Goal: Feedback & Contribution: Contribute content

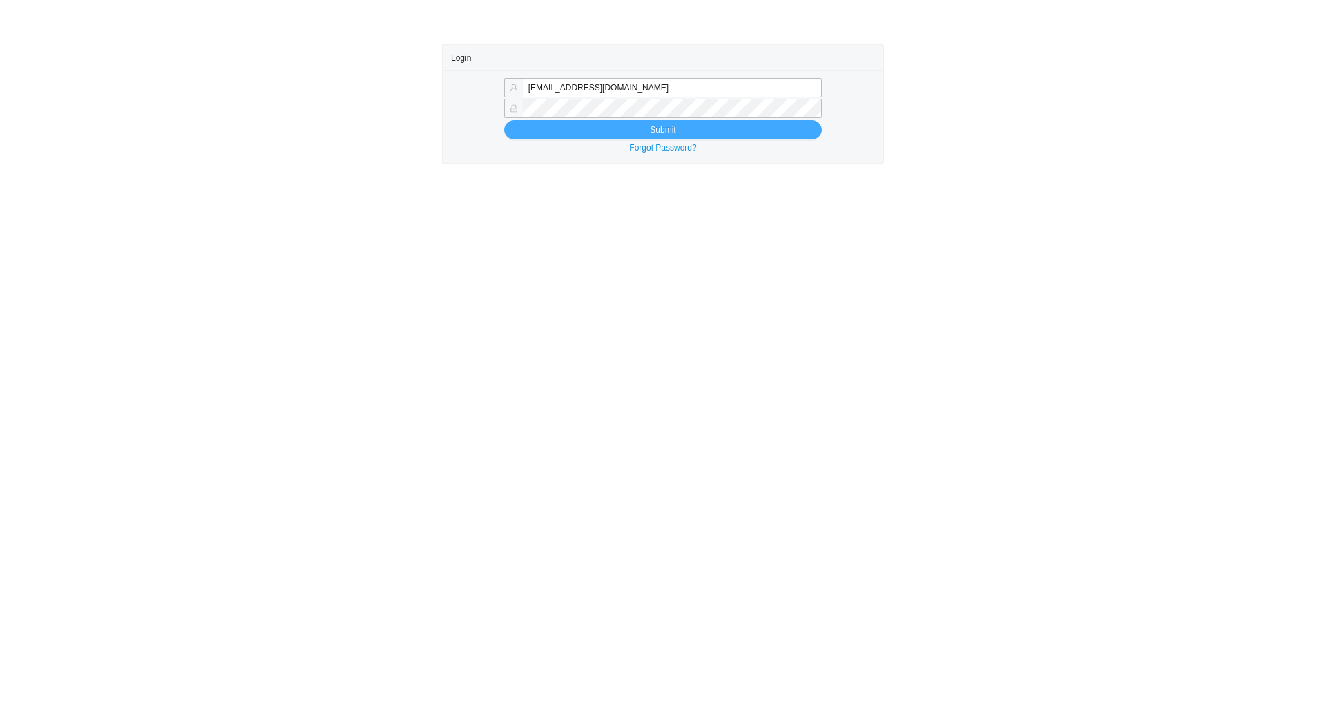
type input "tziporahj@homeandstone.com"
click at [607, 133] on button "Submit" at bounding box center [663, 129] width 318 height 19
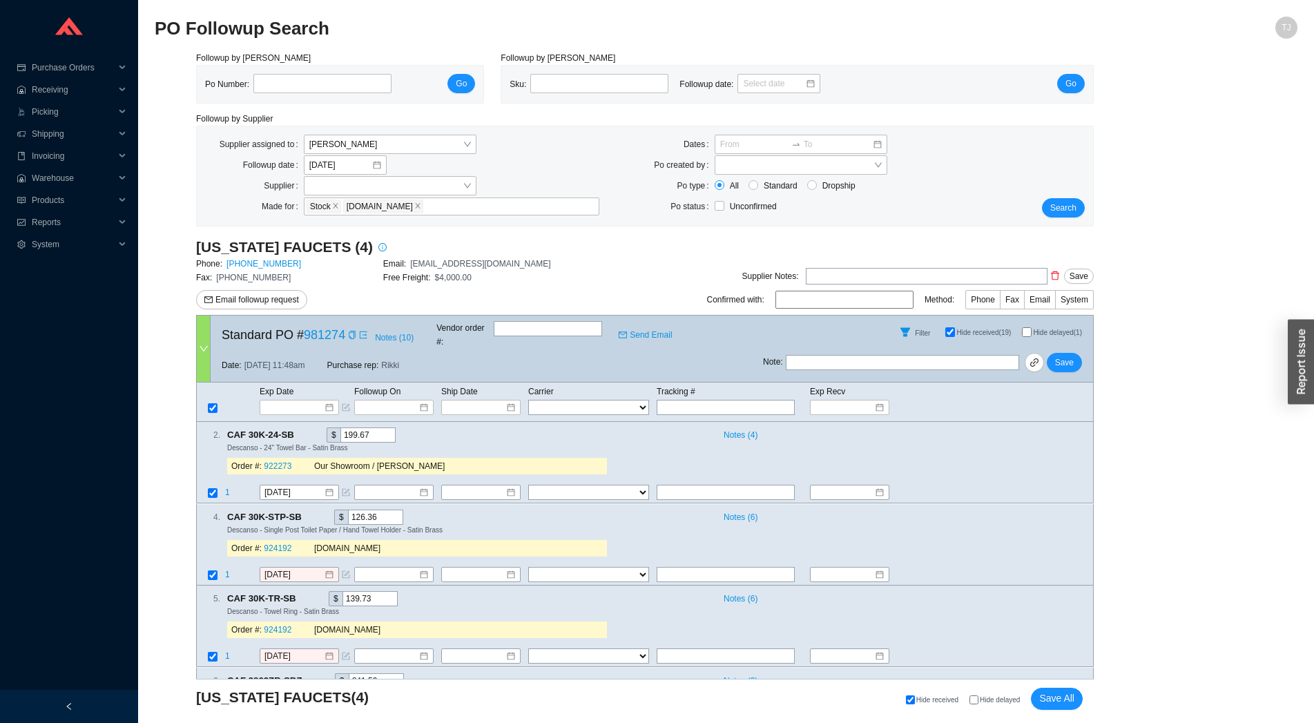
click at [200, 336] on div at bounding box center [204, 349] width 14 height 66
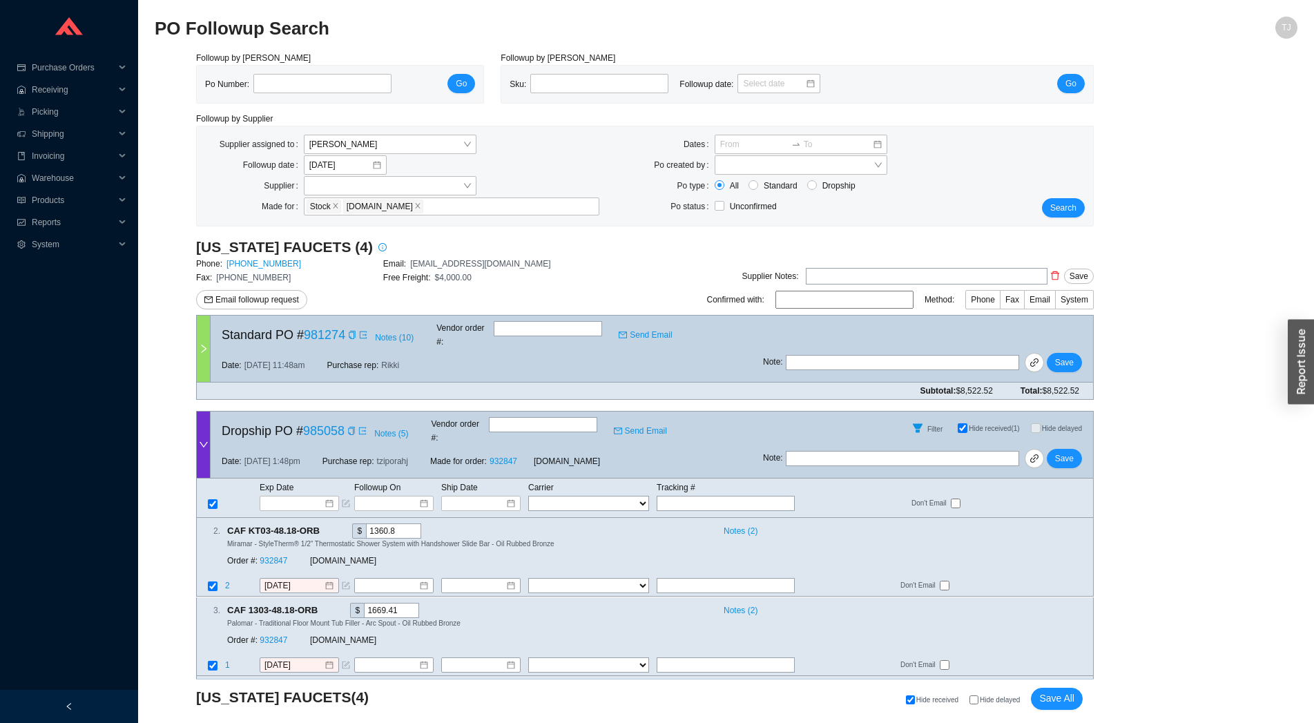
click at [200, 412] on div at bounding box center [204, 445] width 14 height 66
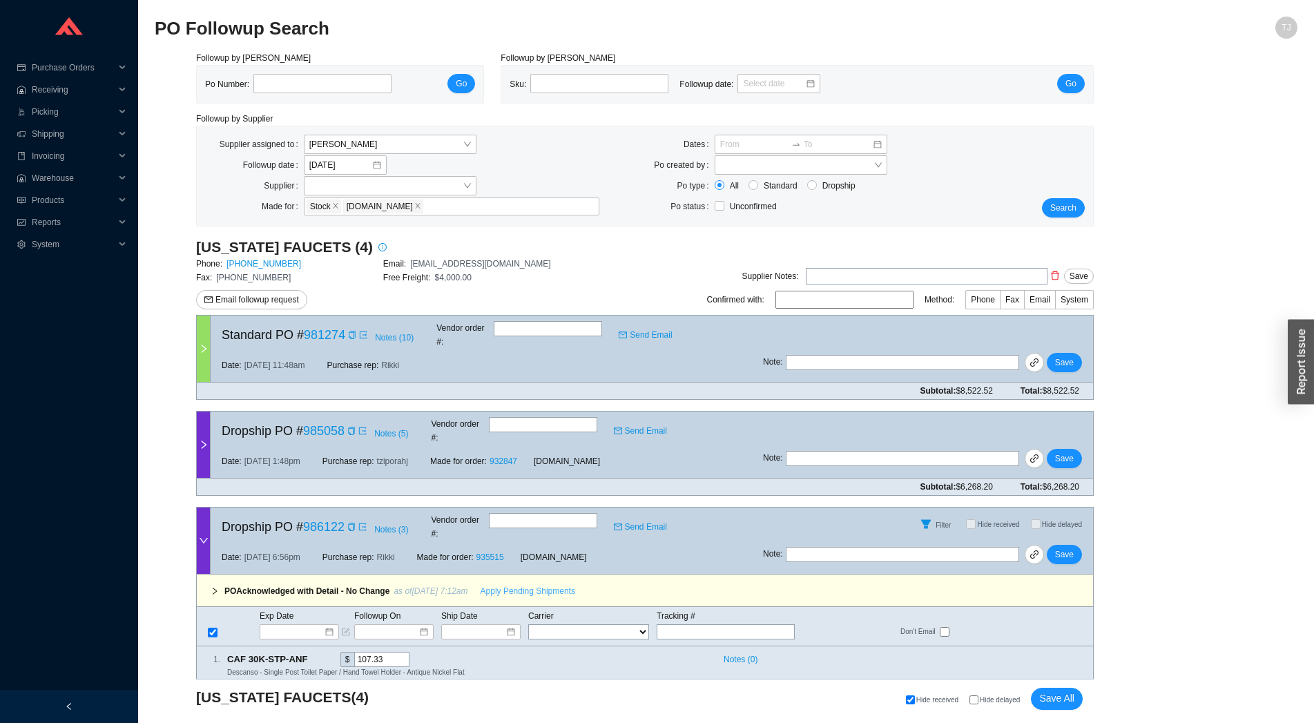
click at [522, 584] on span "Apply Pending Shipments" at bounding box center [528, 591] width 95 height 14
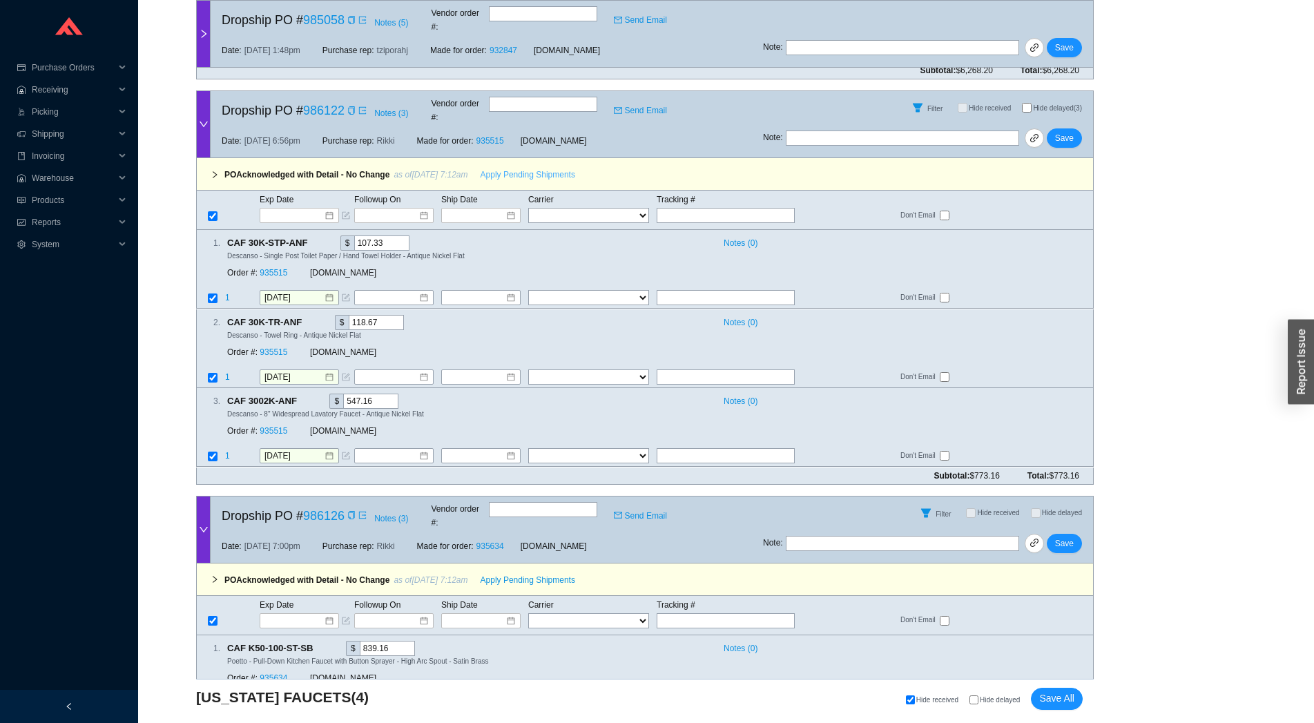
scroll to position [426, 0]
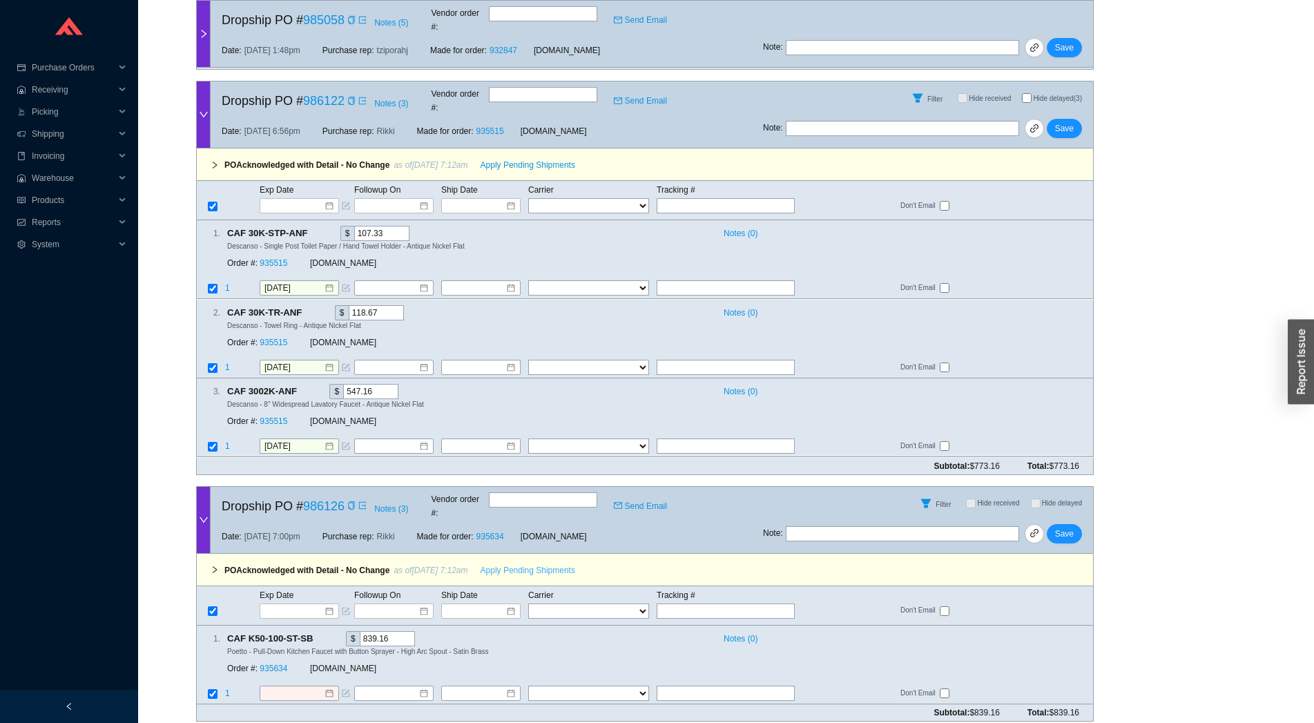
click at [507, 564] on span "Apply Pending Shipments" at bounding box center [528, 571] width 95 height 14
click at [277, 664] on link "935634" at bounding box center [274, 669] width 28 height 10
click at [304, 687] on input "10/21/2025" at bounding box center [294, 694] width 59 height 14
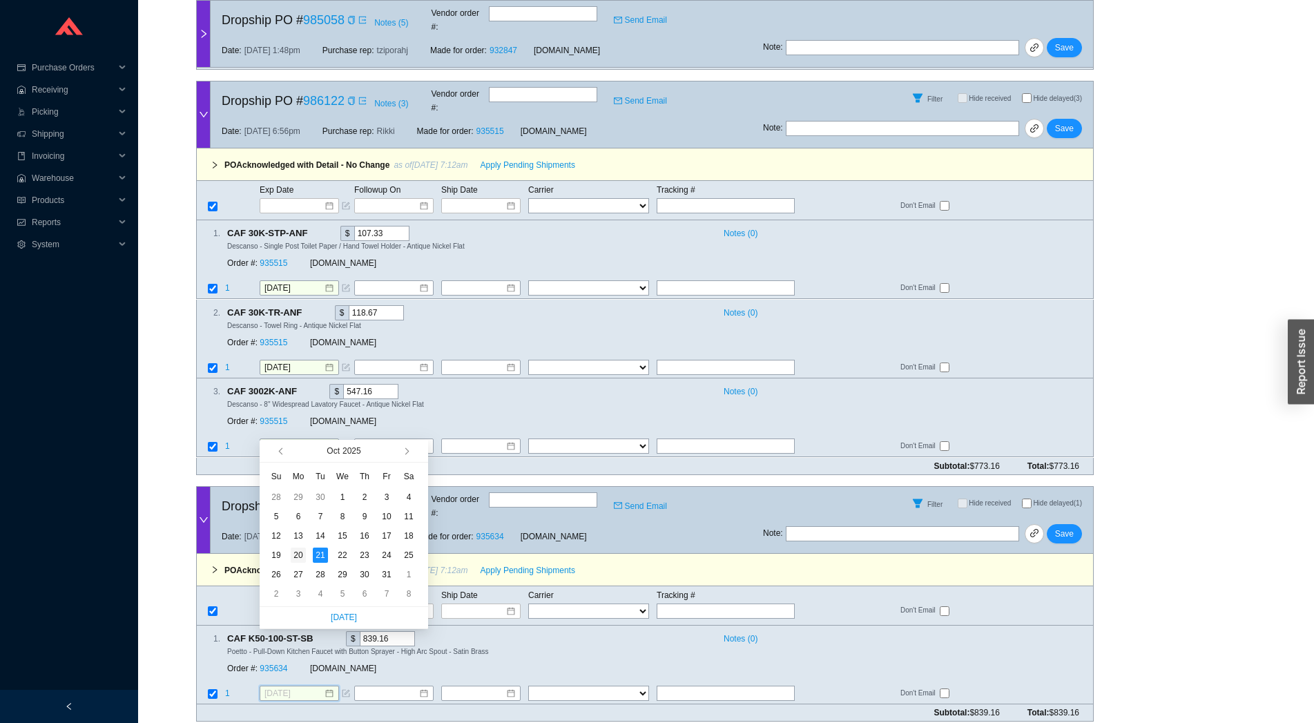
type input "10/20/2025"
click at [300, 557] on div "20" at bounding box center [298, 555] width 15 height 15
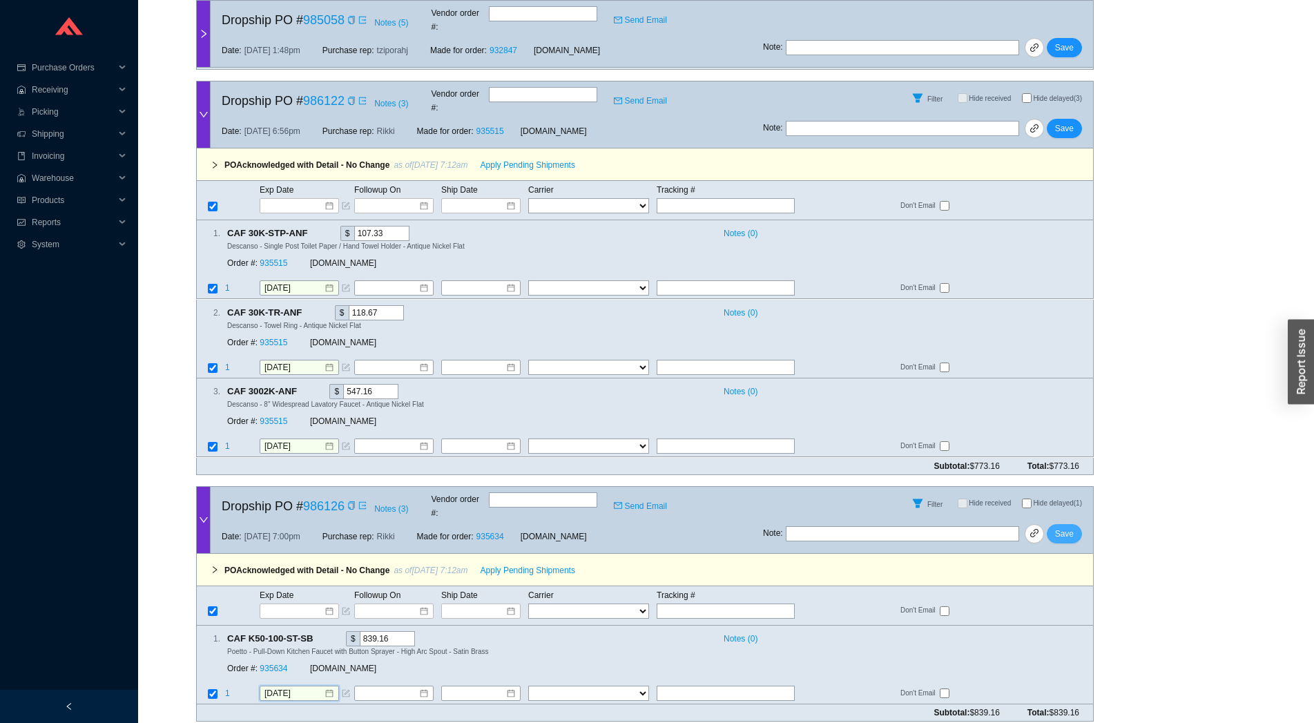
click at [1057, 524] on button "Save" at bounding box center [1064, 533] width 35 height 19
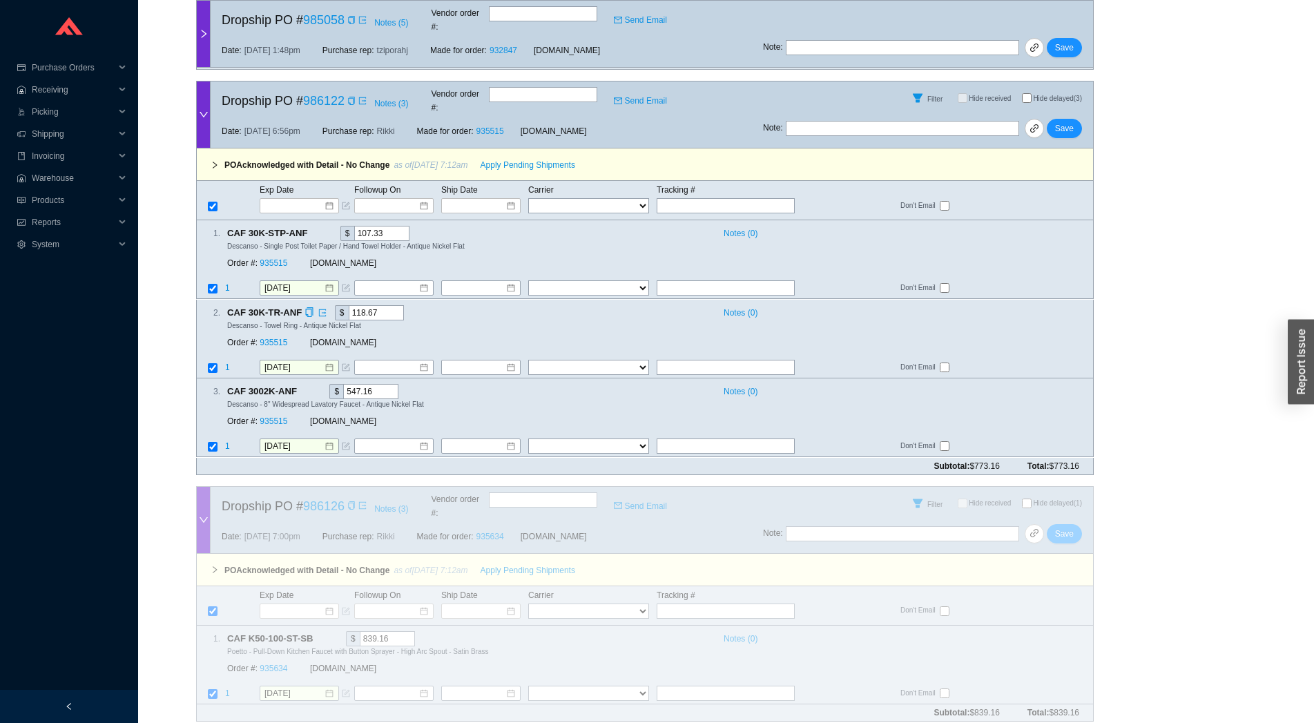
scroll to position [193, 0]
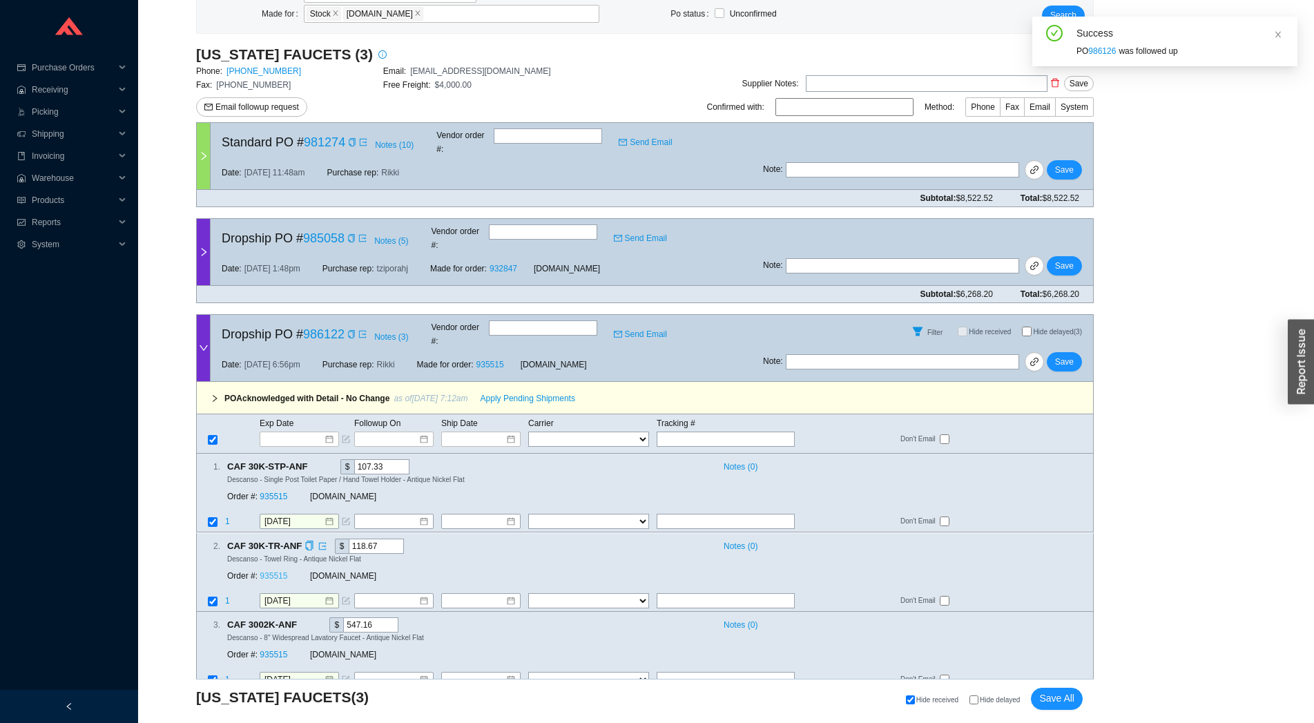
click at [267, 571] on link "935515" at bounding box center [274, 576] width 28 height 10
click at [294, 515] on input "9/23/2025" at bounding box center [294, 522] width 59 height 14
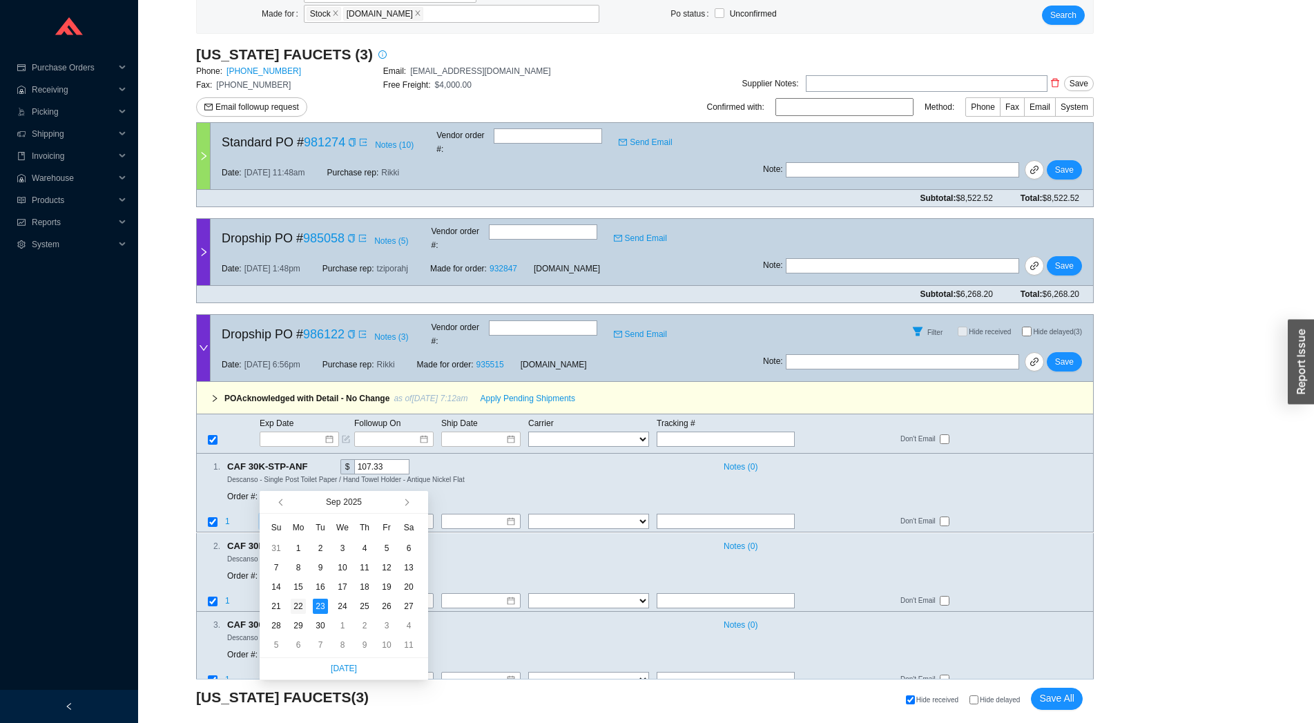
type input "9/22/2025"
click at [300, 609] on div "22" at bounding box center [298, 606] width 15 height 15
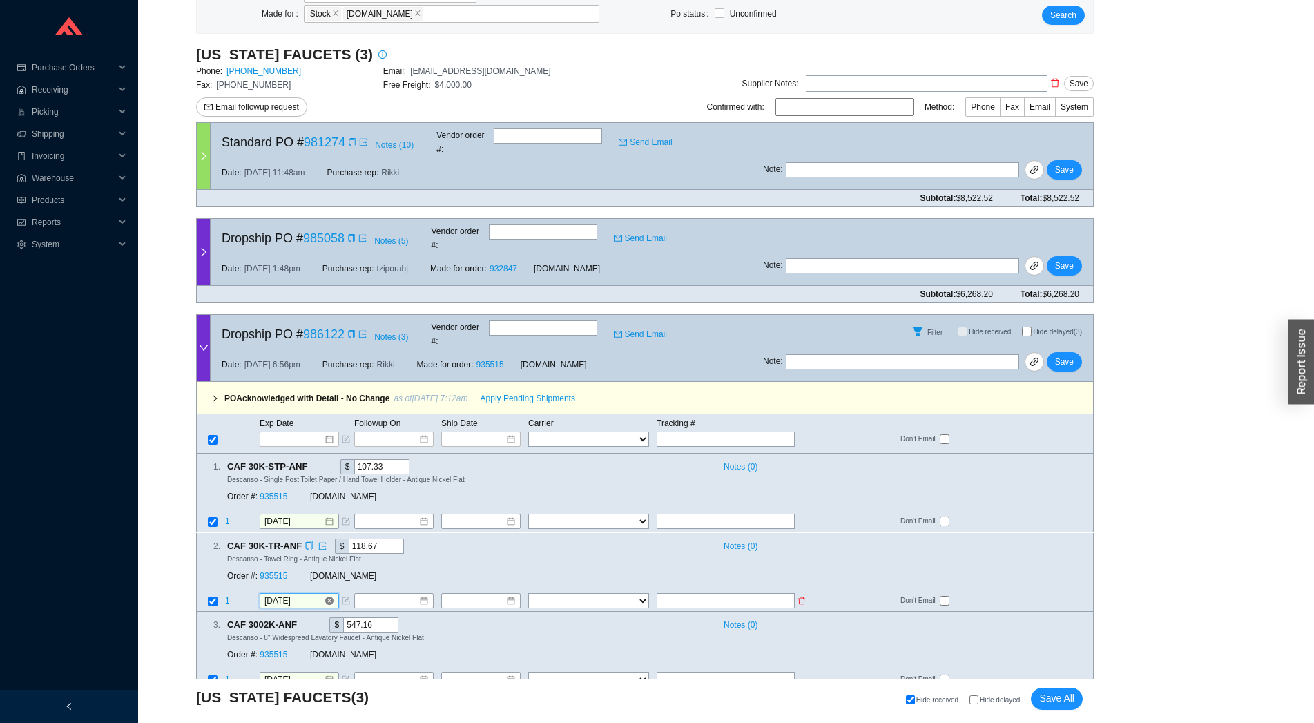
click at [282, 594] on input "9/23/2025" at bounding box center [294, 601] width 59 height 14
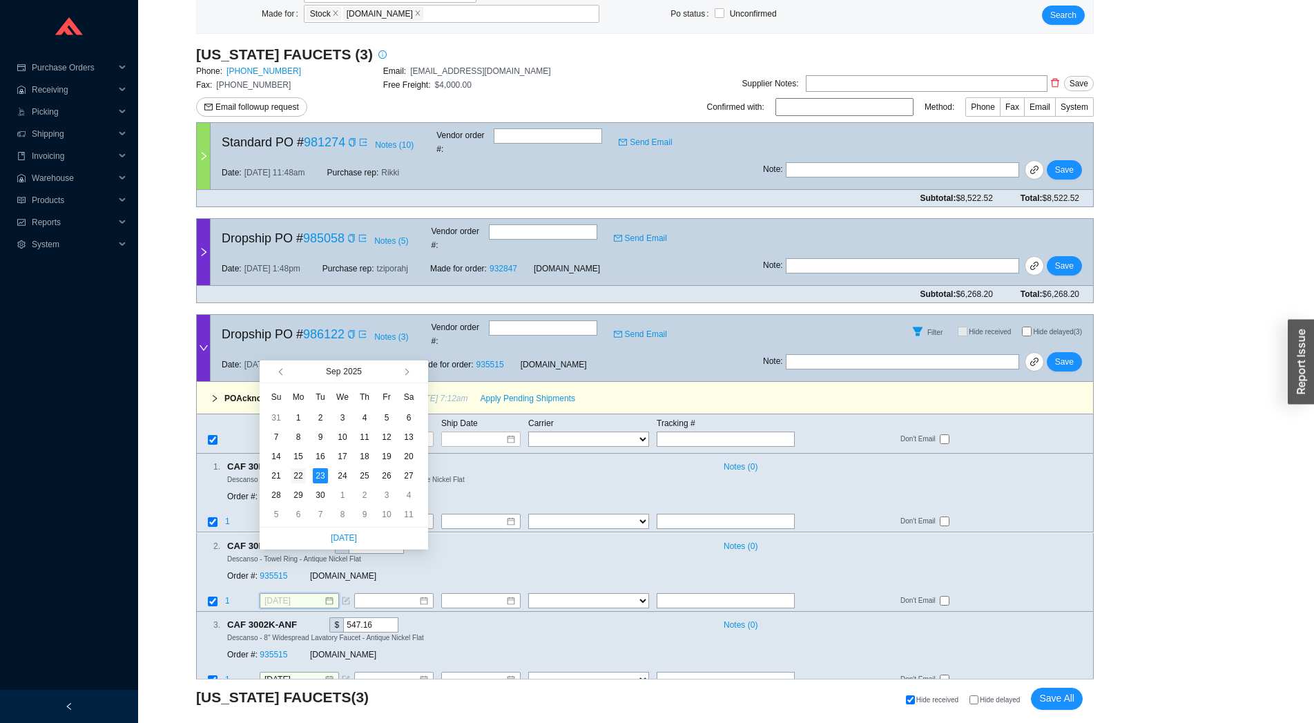
type input "9/22/2025"
click at [303, 481] on div "22" at bounding box center [298, 475] width 15 height 15
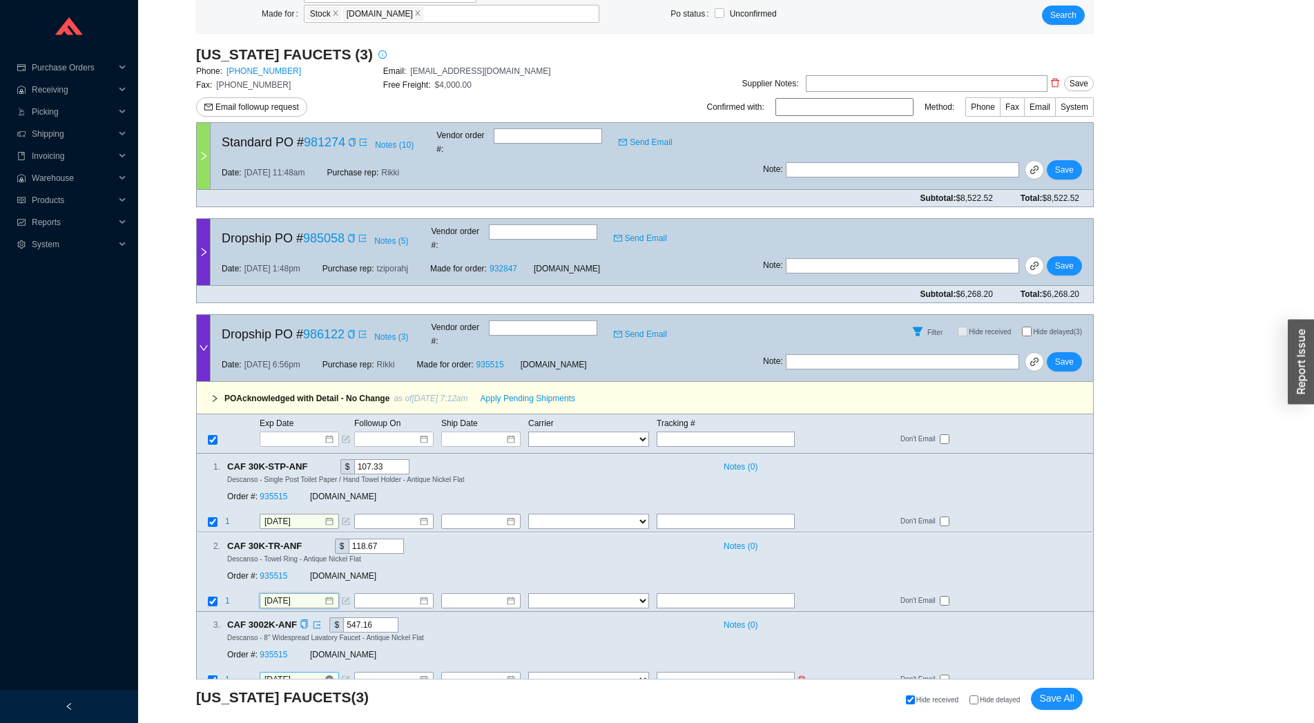
click at [291, 673] on input "9/23/2025" at bounding box center [294, 680] width 59 height 14
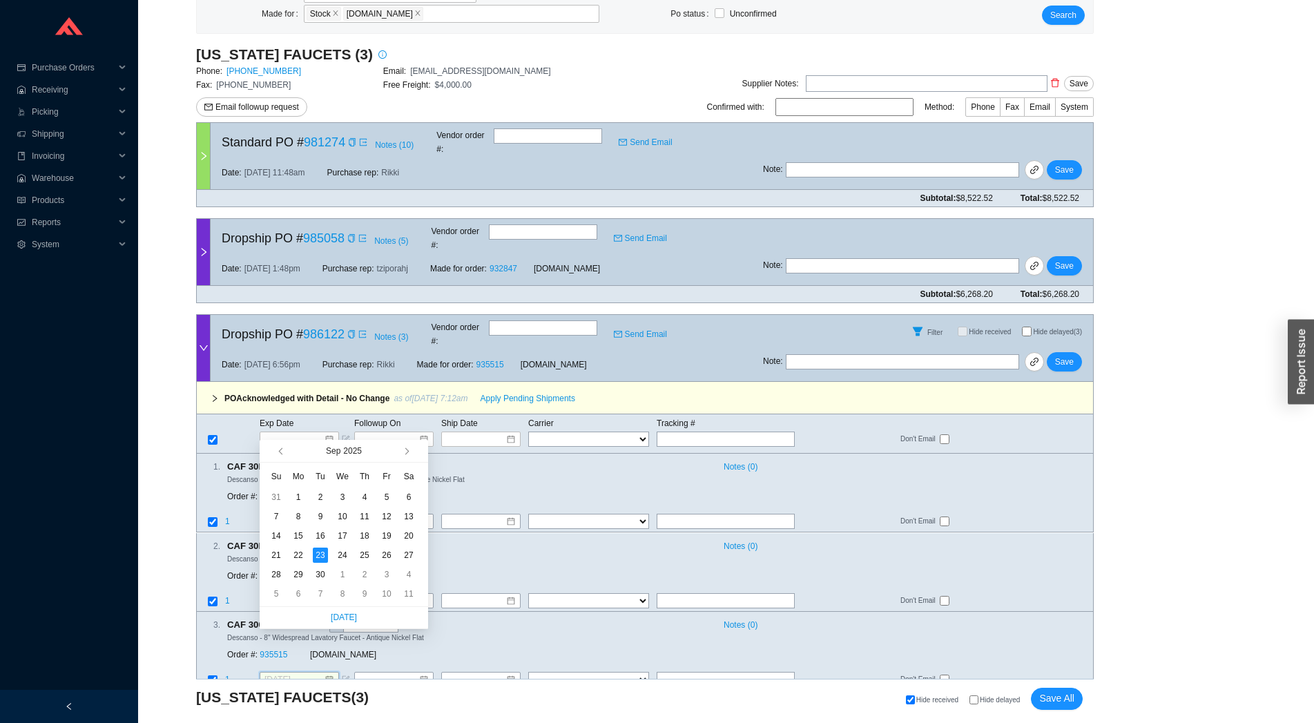
click at [310, 553] on td "23" at bounding box center [320, 555] width 22 height 19
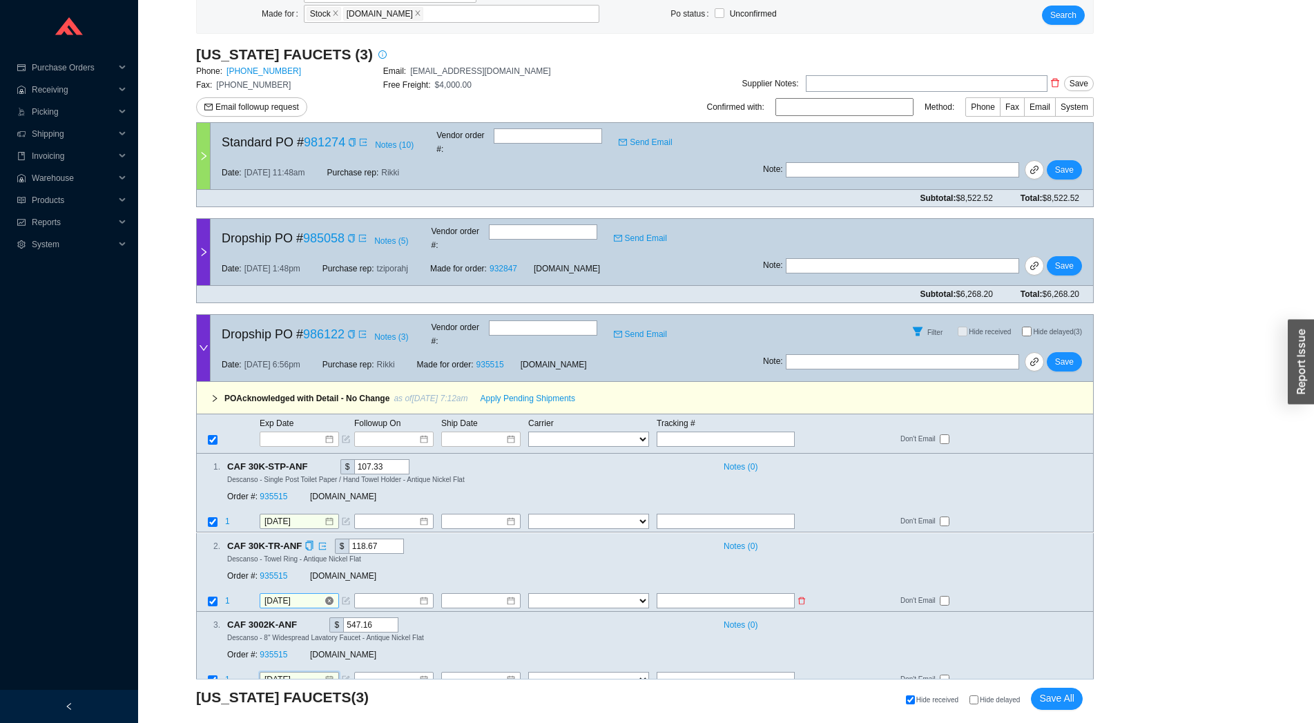
click at [301, 594] on input "9/22/2025" at bounding box center [294, 601] width 59 height 14
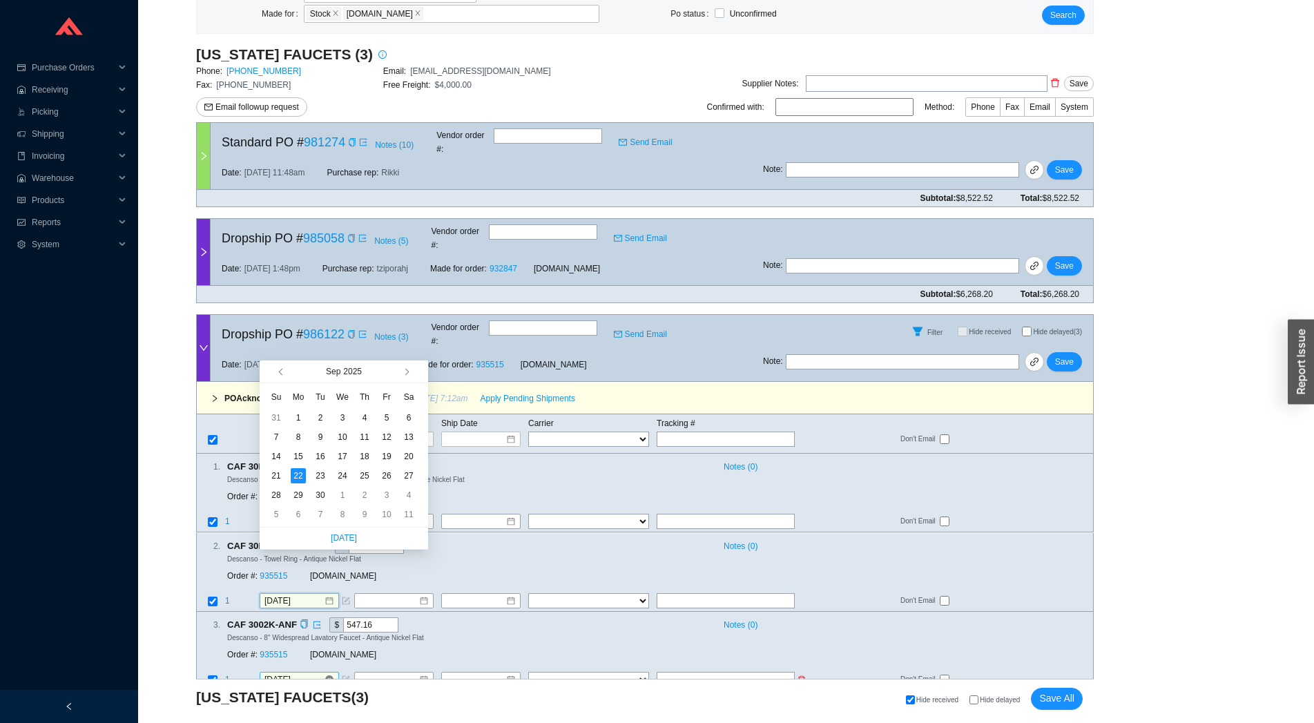
click at [298, 673] on input "9/23/2025" at bounding box center [294, 680] width 59 height 14
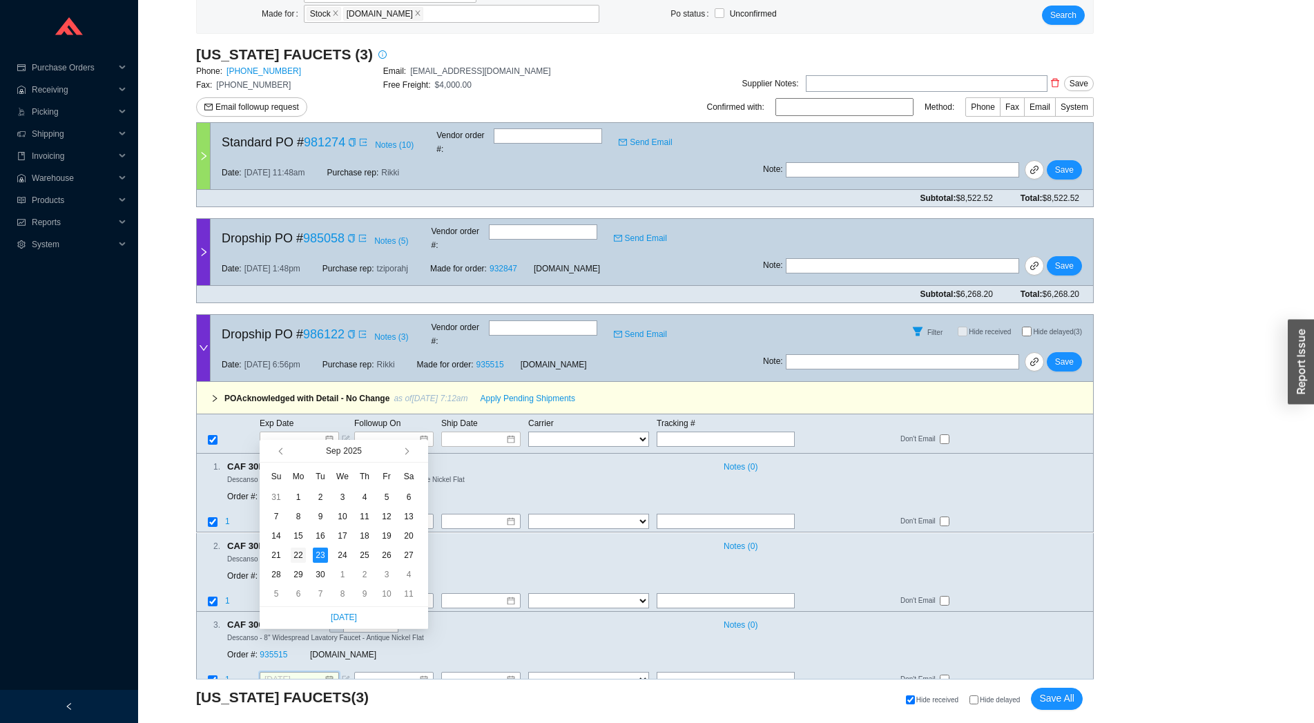
type input "9/22/2025"
click at [296, 560] on div "22" at bounding box center [298, 555] width 15 height 15
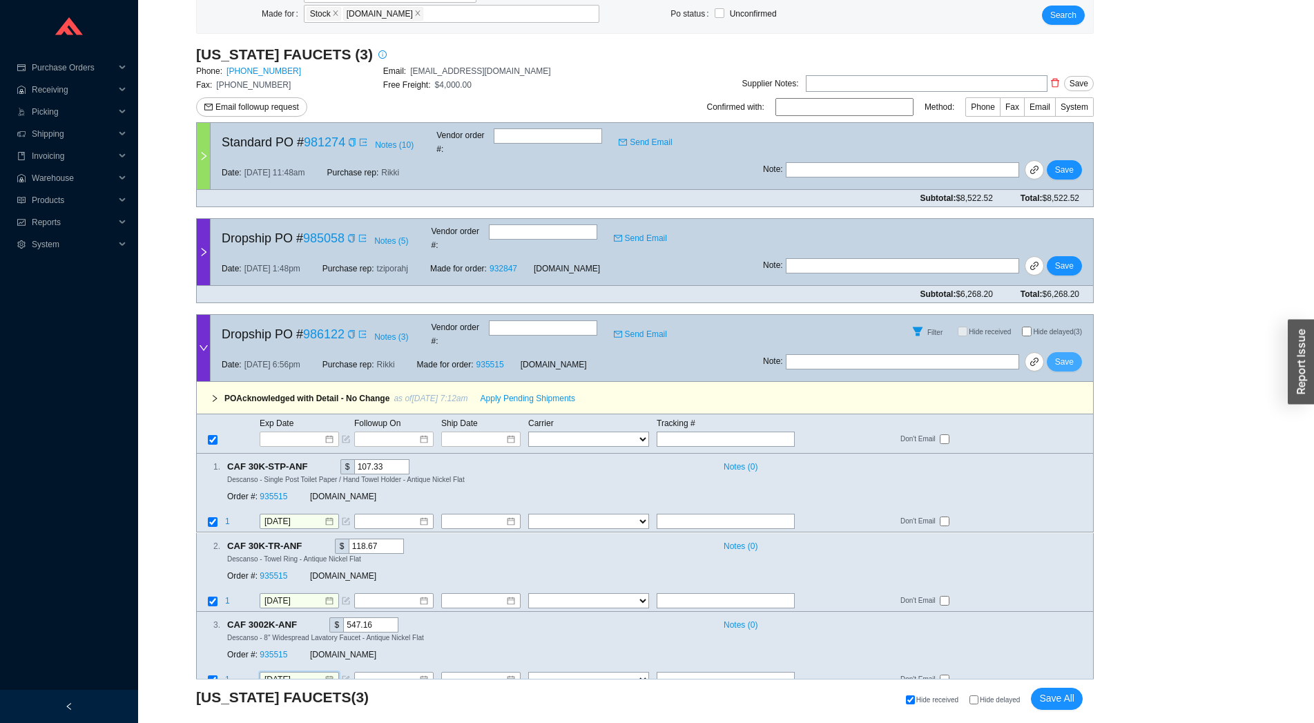
click at [1073, 355] on span "Save" at bounding box center [1064, 362] width 19 height 14
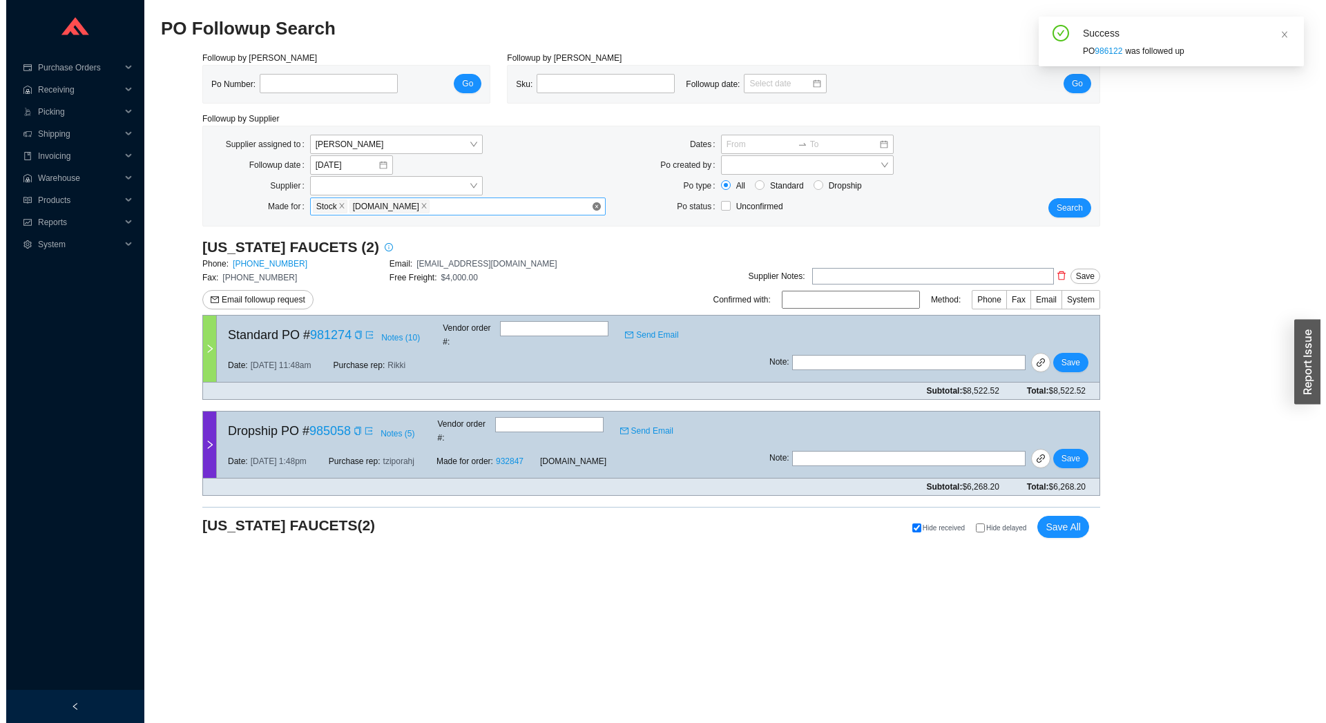
scroll to position [0, 0]
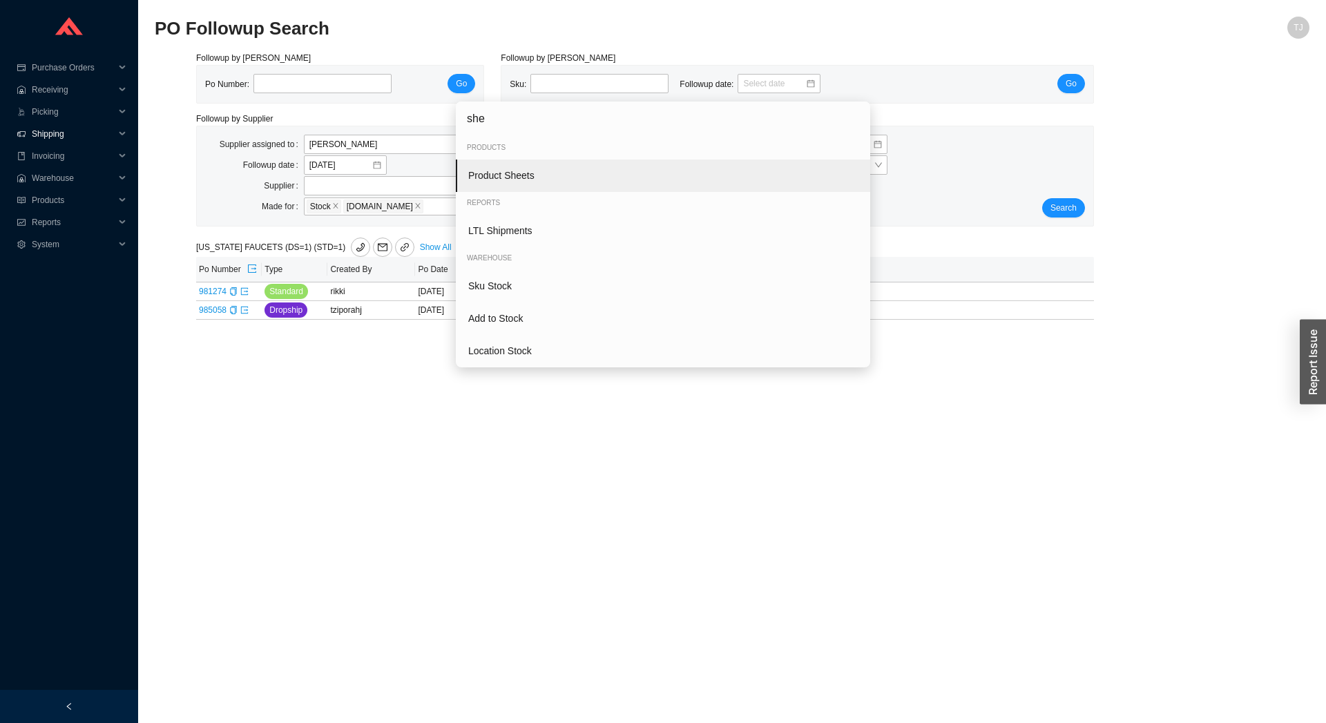
type input "shee"
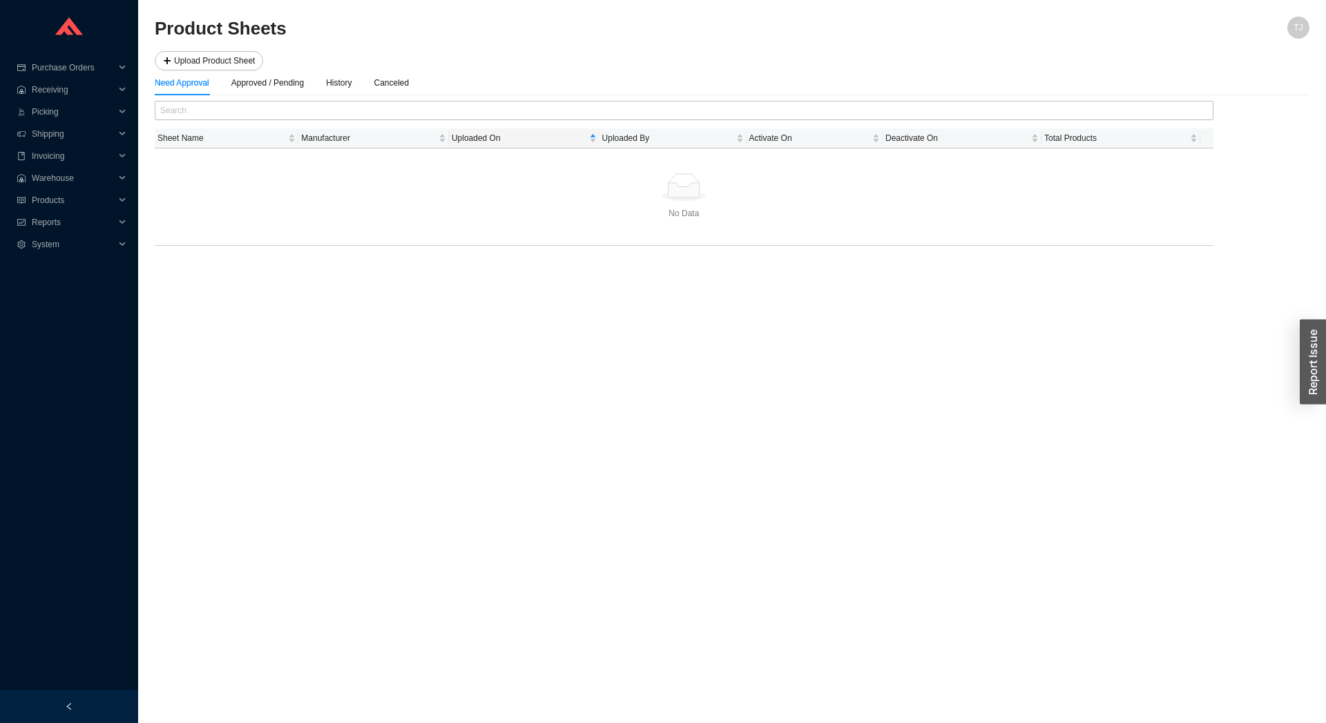
click at [212, 49] on div "Product Sheets" at bounding box center [588, 33] width 866 height 33
click at [218, 63] on span "Upload Product Sheet" at bounding box center [214, 61] width 81 height 14
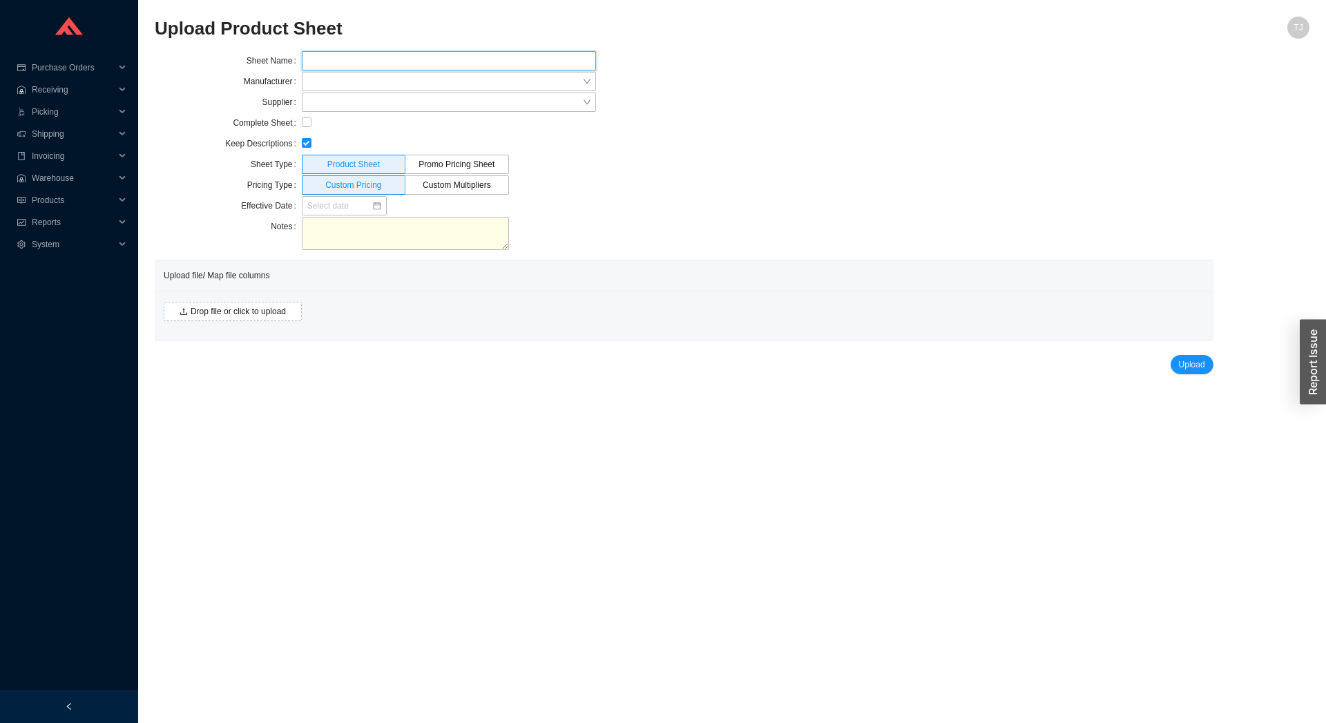
click at [362, 59] on input "text" at bounding box center [449, 60] width 294 height 19
click at [385, 59] on input "Hansgrohe / Axor May 2025" at bounding box center [449, 60] width 294 height 19
type input "Hansgrohe / Axor September 2025"
click at [383, 79] on input "search" at bounding box center [444, 82] width 275 height 18
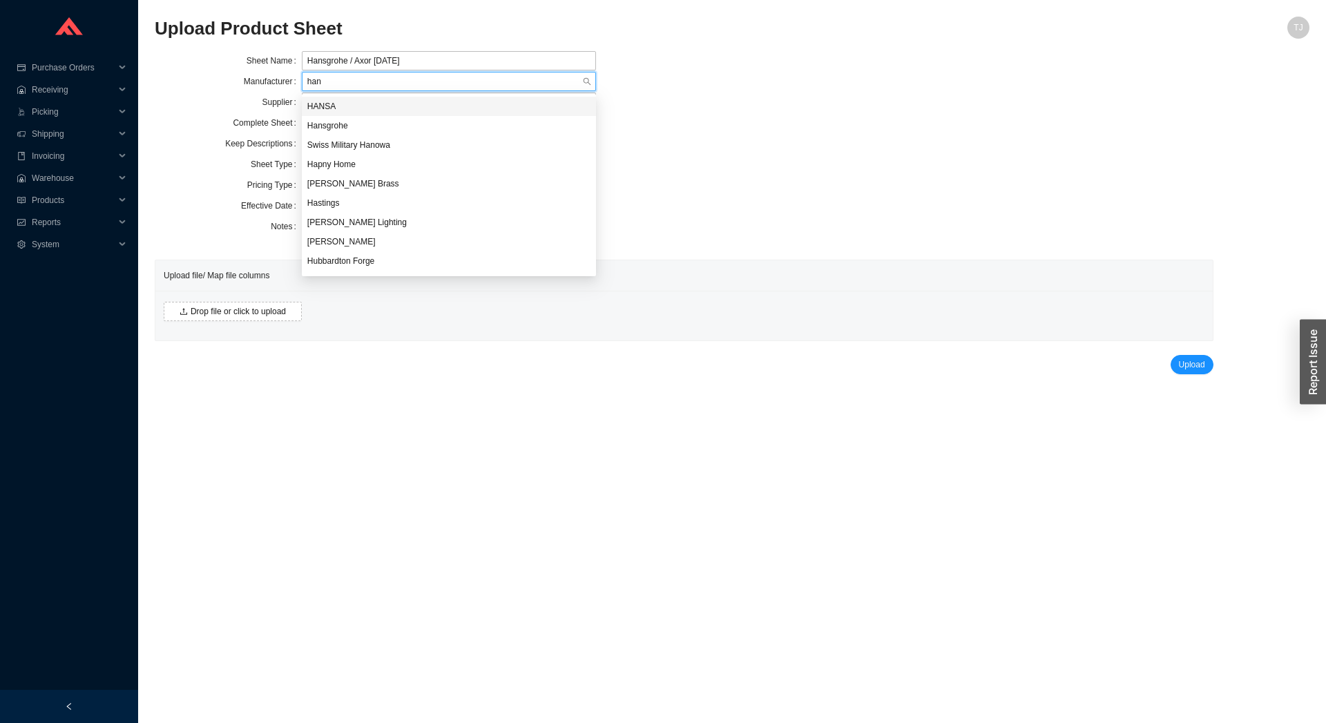
type input "hans"
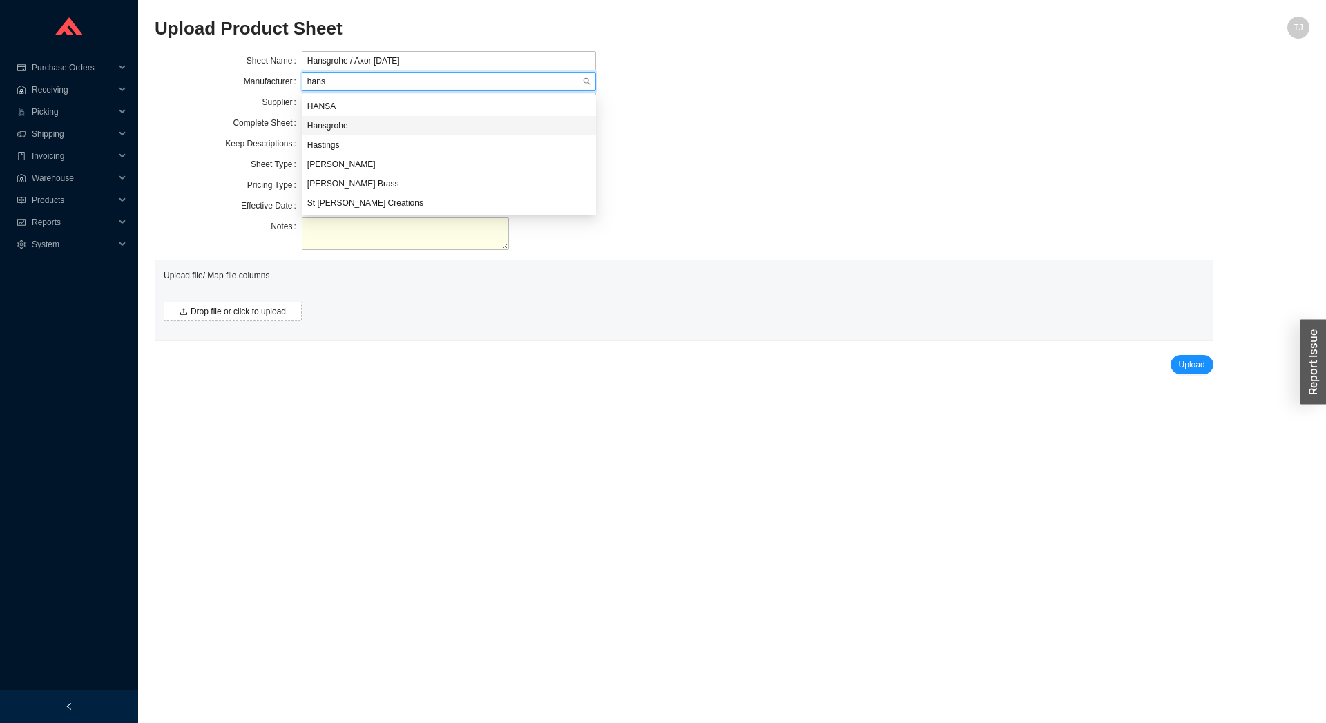
click at [367, 126] on div "Hansgrohe" at bounding box center [448, 125] width 283 height 12
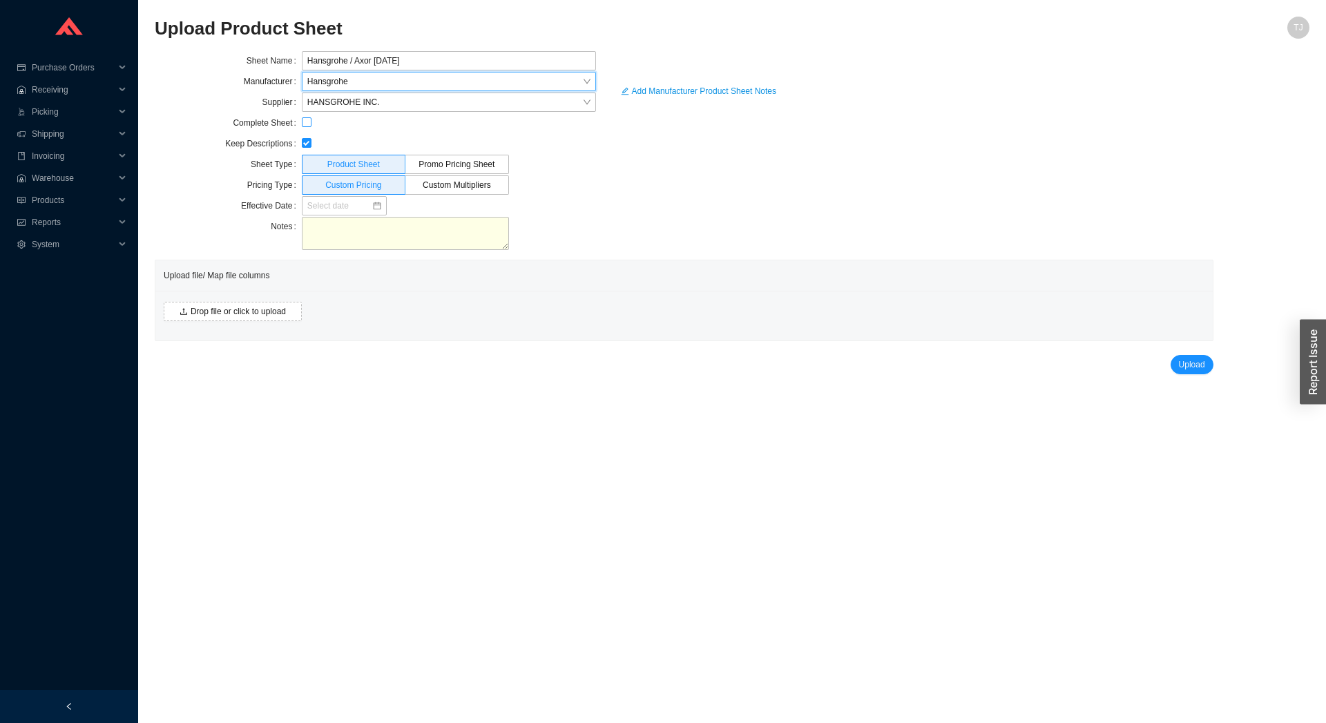
click at [309, 123] on input "checkbox" at bounding box center [307, 122] width 10 height 10
checkbox input "true"
click at [318, 203] on input at bounding box center [339, 206] width 64 height 14
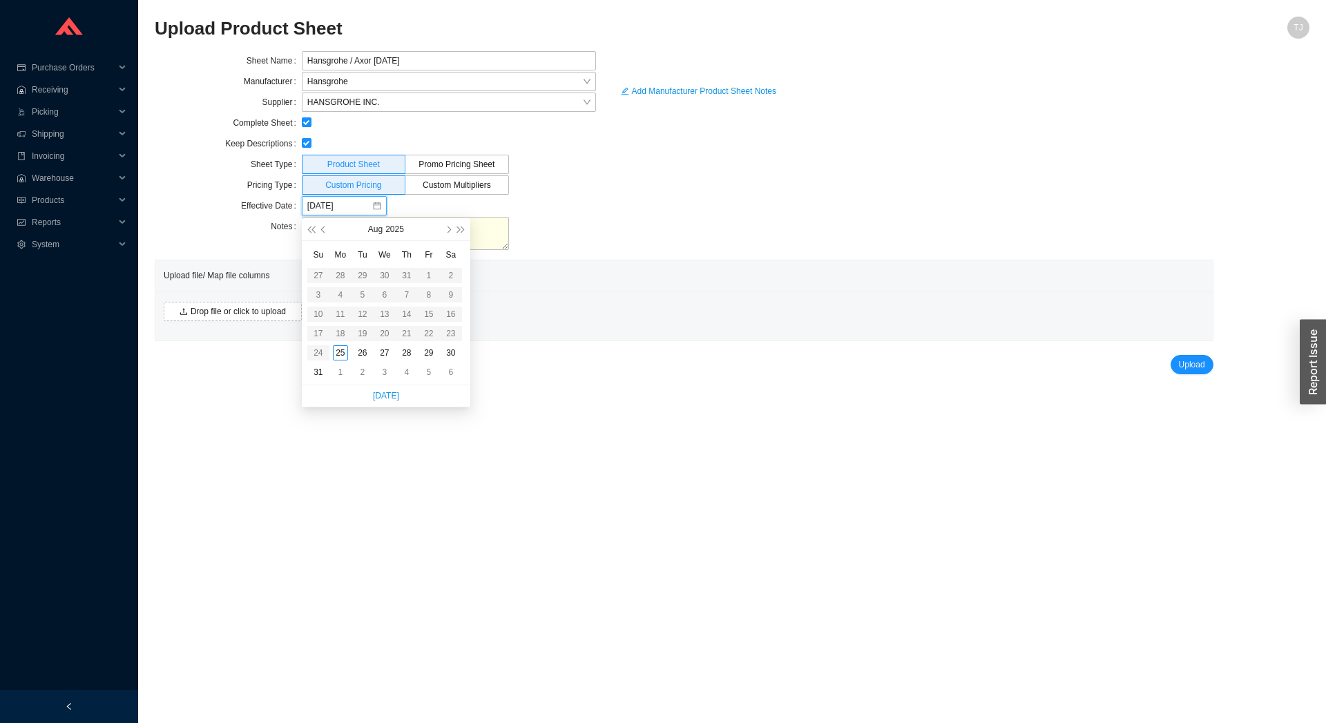
type input "08/25/2025"
type input "09/01/2025"
click at [344, 370] on div "1" at bounding box center [340, 372] width 15 height 15
click at [237, 332] on div "Drop file or click to upload" at bounding box center [684, 316] width 1058 height 50
click at [239, 323] on div "Drop file or click to upload" at bounding box center [684, 316] width 1058 height 50
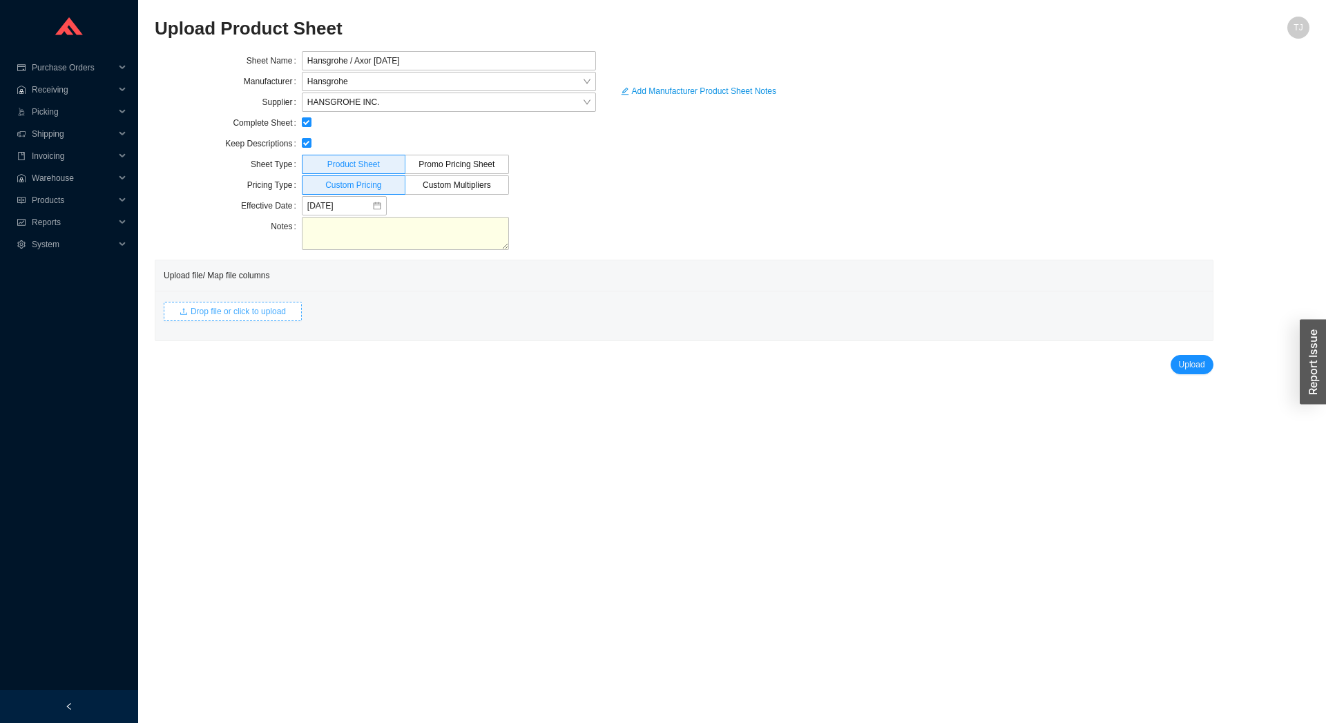
click at [239, 315] on span "Drop file or click to upload" at bounding box center [238, 312] width 95 height 14
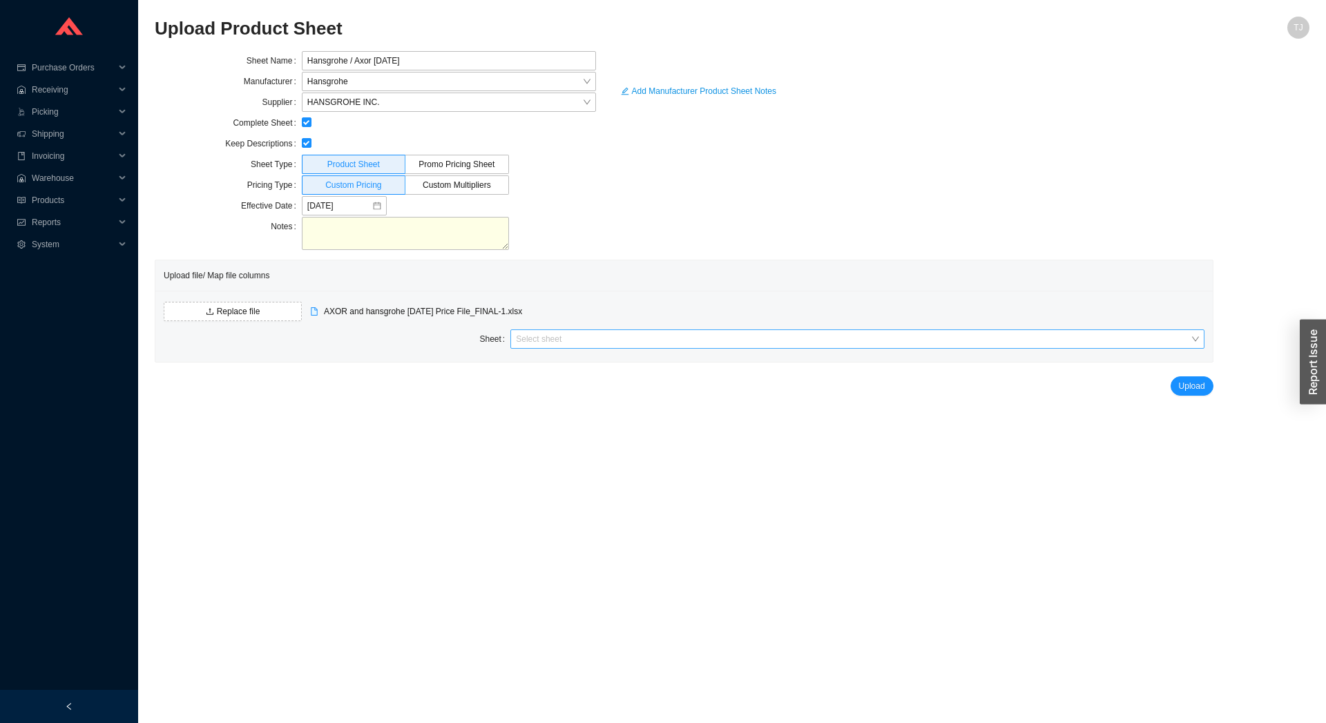
click at [564, 342] on input "search" at bounding box center [853, 339] width 674 height 18
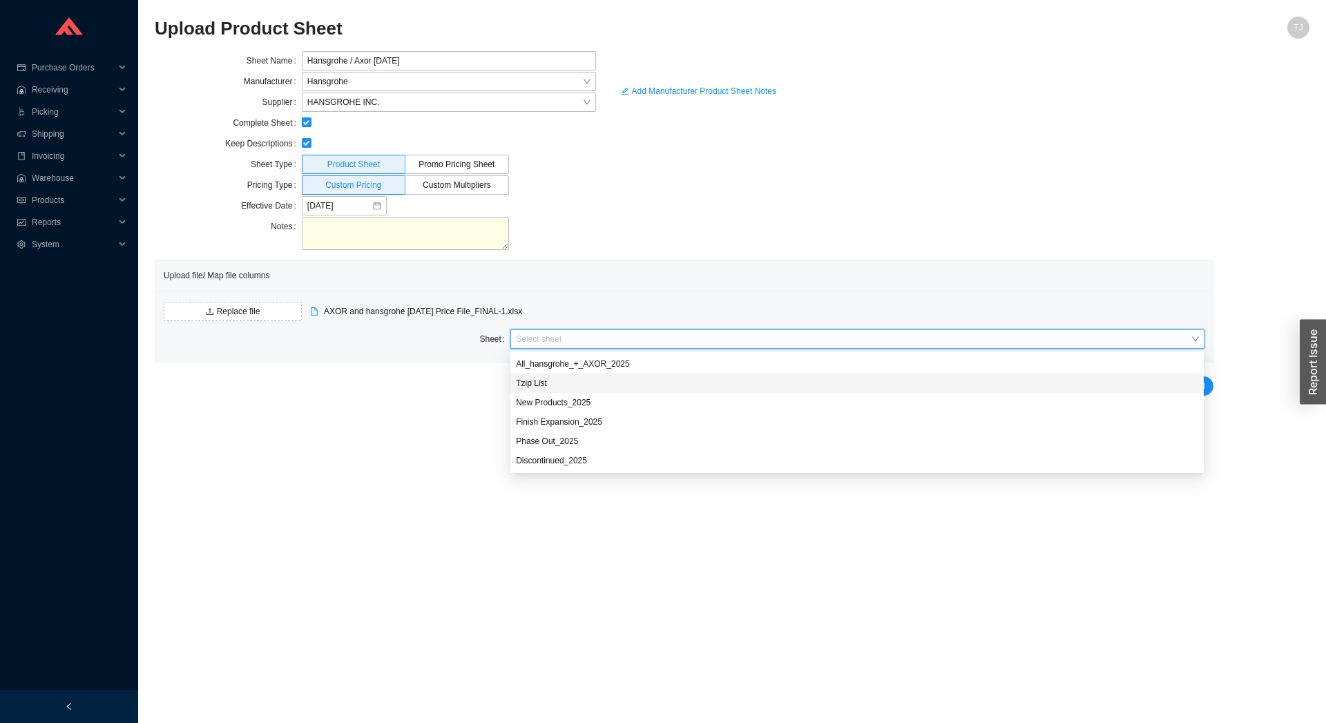
click at [556, 383] on div "Tzip List" at bounding box center [857, 383] width 682 height 12
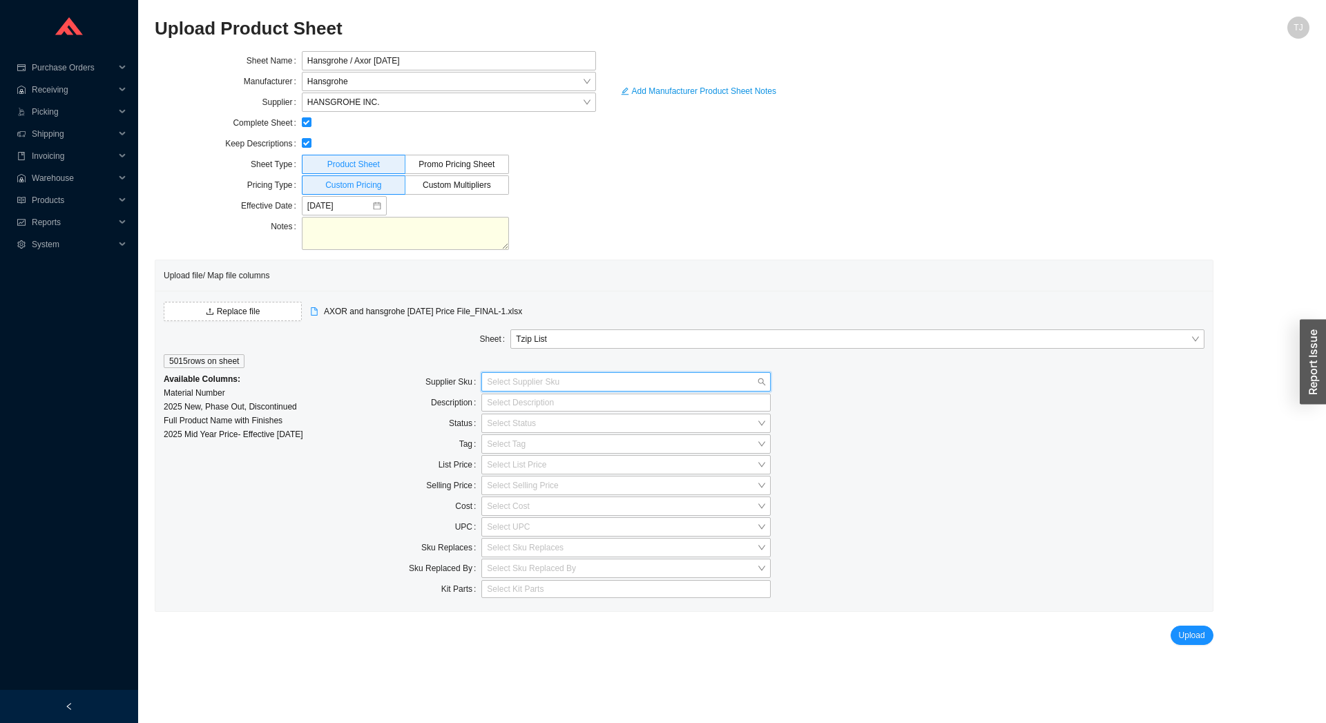
click at [512, 383] on input "search" at bounding box center [622, 382] width 270 height 18
click at [519, 409] on div "Material Number - 100 %" at bounding box center [626, 407] width 278 height 12
click at [519, 399] on div at bounding box center [620, 403] width 272 height 14
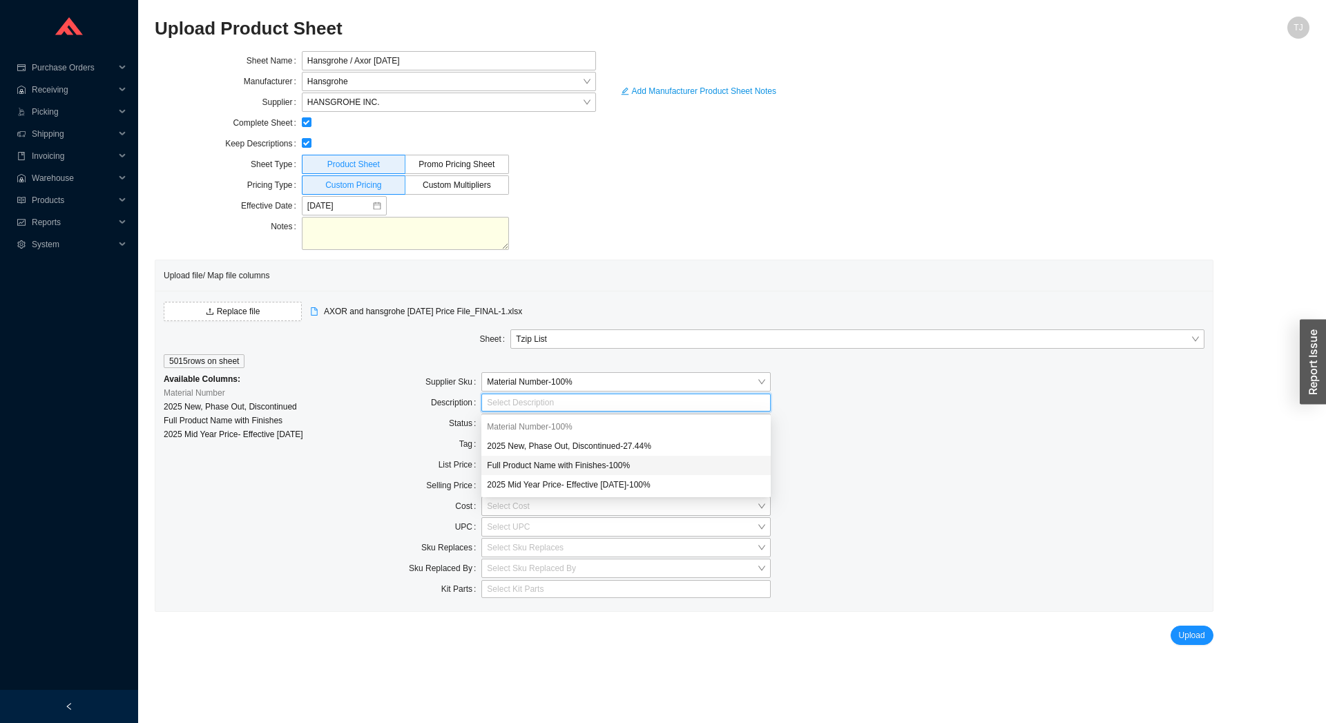
click at [526, 469] on div "Full Product Name with Finishes - 100 %" at bounding box center [626, 465] width 278 height 12
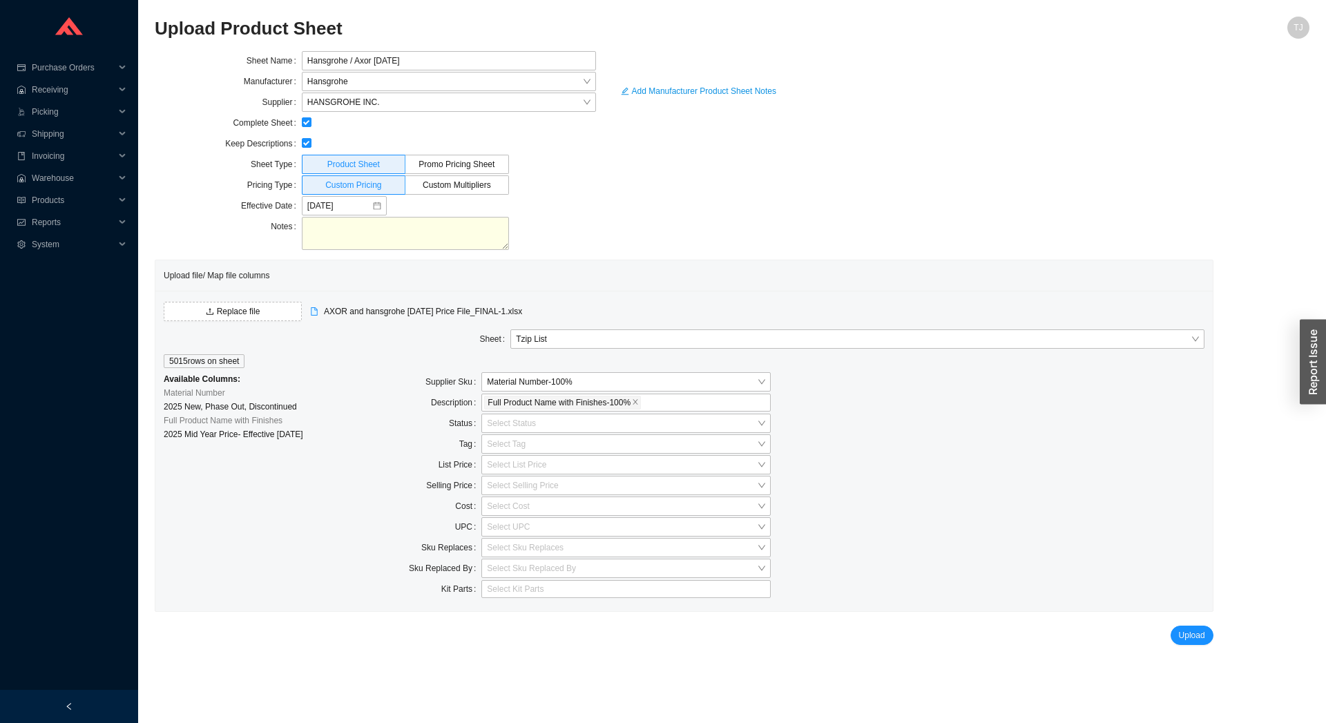
click at [407, 445] on div "Tag" at bounding box center [409, 444] width 144 height 21
click at [509, 422] on input "search" at bounding box center [622, 423] width 270 height 18
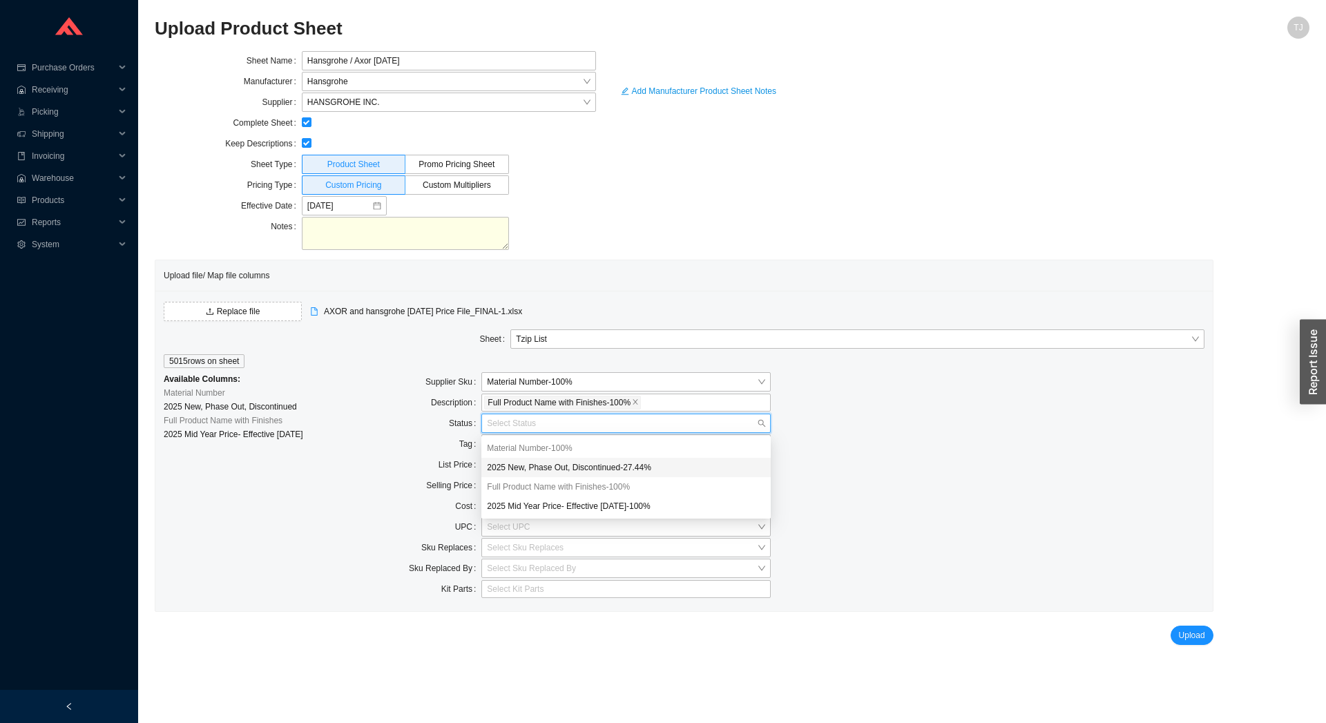
click at [524, 463] on div "2025 New, Phase Out, Discontinued - 27.44 %" at bounding box center [626, 467] width 278 height 12
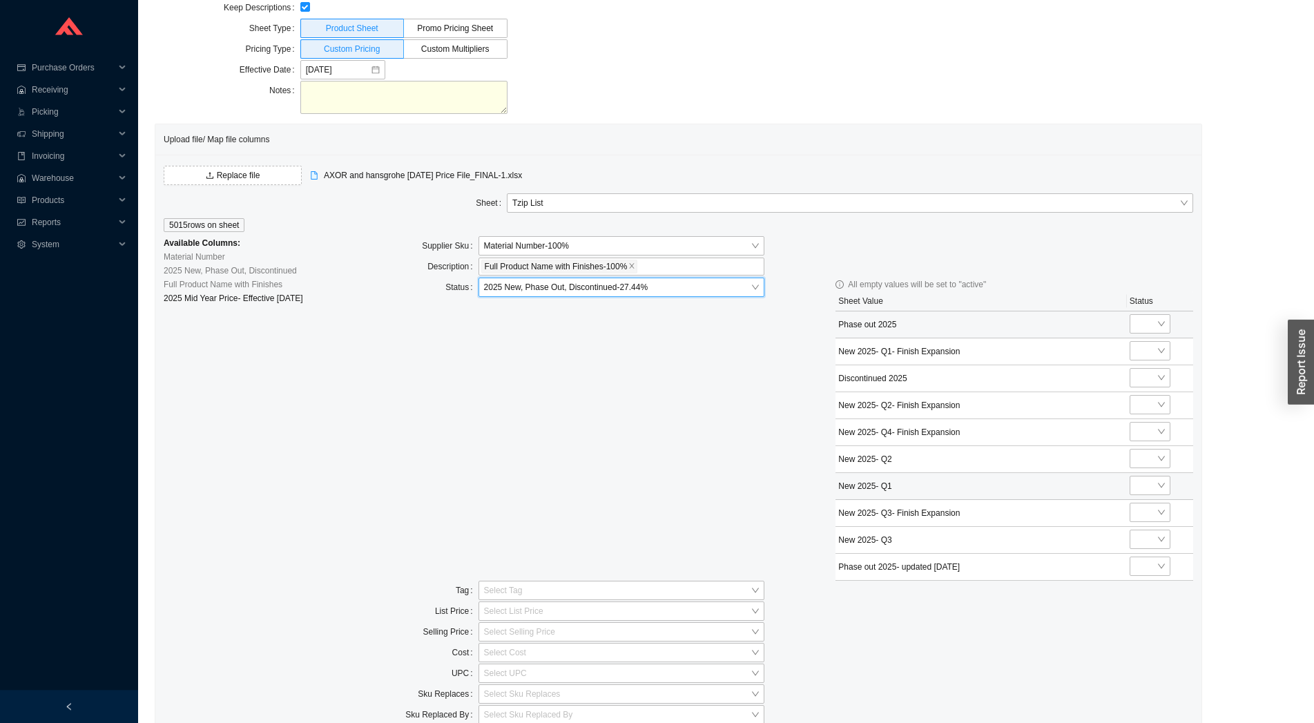
scroll to position [218, 0]
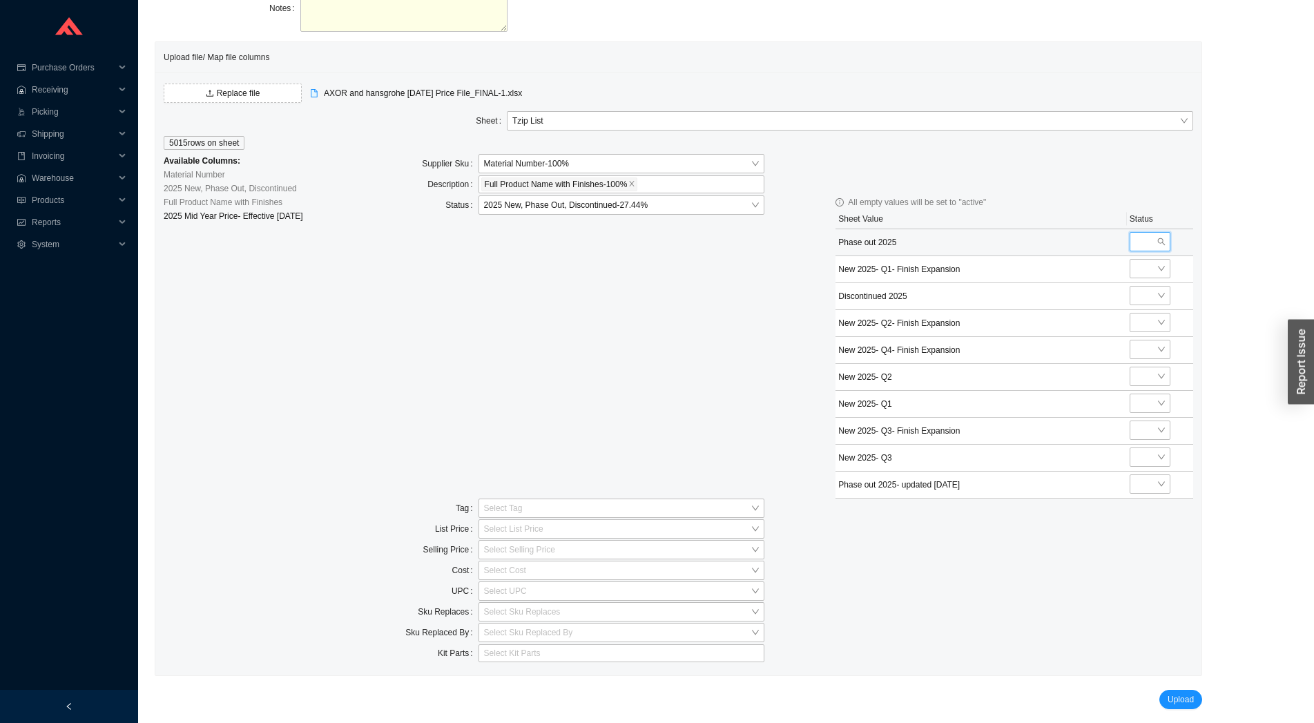
click at [1150, 244] on input "search" at bounding box center [1146, 242] width 21 height 18
click at [1163, 285] on div "discontinued" at bounding box center [1161, 286] width 46 height 12
click at [1108, 274] on input "search" at bounding box center [1103, 269] width 64 height 18
click at [1111, 296] on div "active" at bounding box center [1105, 293] width 73 height 12
click at [1083, 300] on input "search" at bounding box center [1103, 296] width 64 height 18
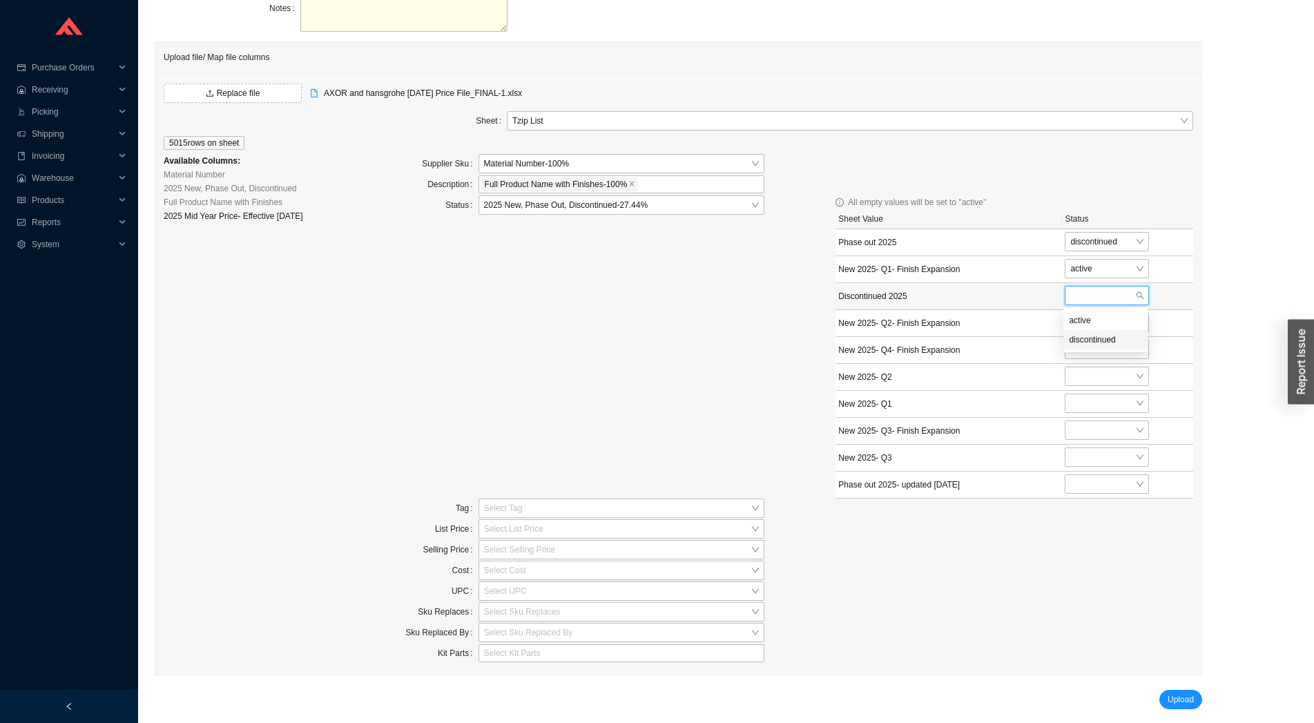
click at [1084, 340] on div "discontinued" at bounding box center [1105, 340] width 73 height 12
click at [1071, 326] on input "search" at bounding box center [1103, 323] width 64 height 18
click at [1093, 347] on div "active" at bounding box center [1105, 347] width 73 height 12
click at [1091, 357] on input "search" at bounding box center [1103, 350] width 64 height 18
click at [1091, 371] on div "active" at bounding box center [1105, 374] width 73 height 12
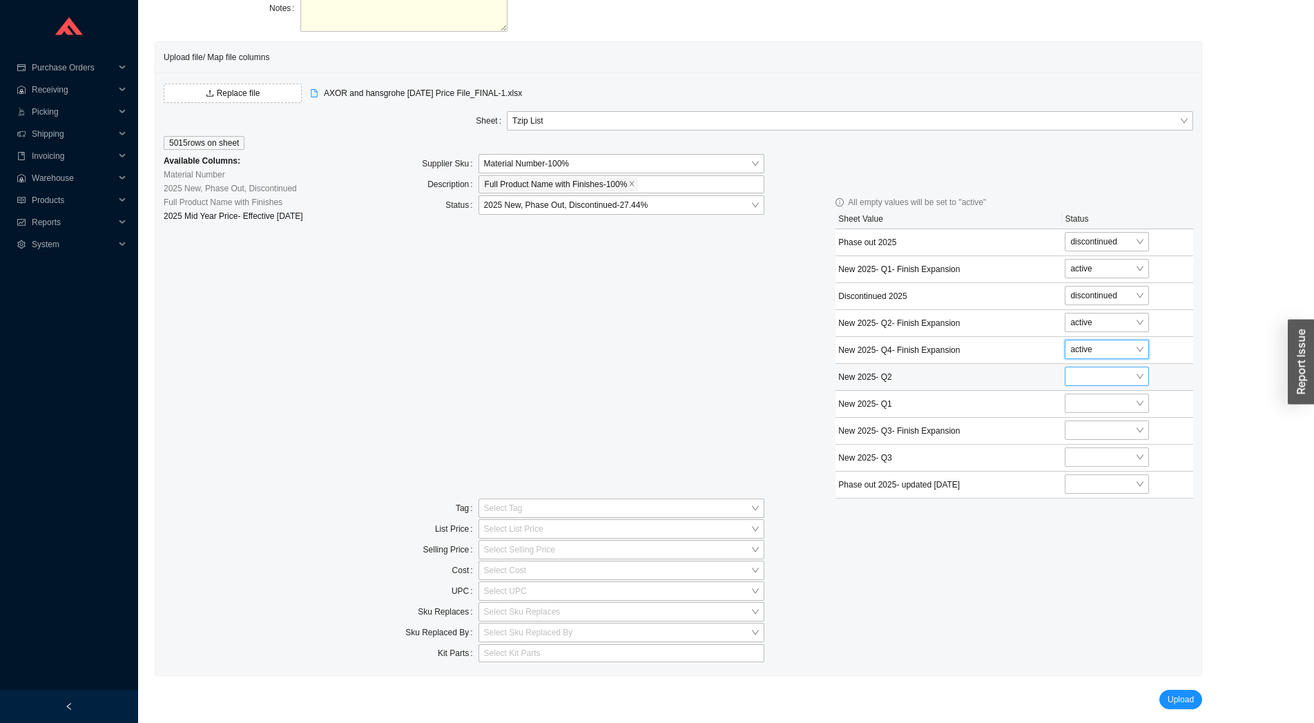
click at [1095, 382] on input "search" at bounding box center [1103, 376] width 64 height 18
click at [1095, 396] on div "active" at bounding box center [1105, 401] width 73 height 12
click at [1097, 410] on input "search" at bounding box center [1103, 403] width 64 height 18
click at [1100, 424] on div "active" at bounding box center [1105, 428] width 73 height 12
click at [1099, 443] on td at bounding box center [1127, 431] width 131 height 27
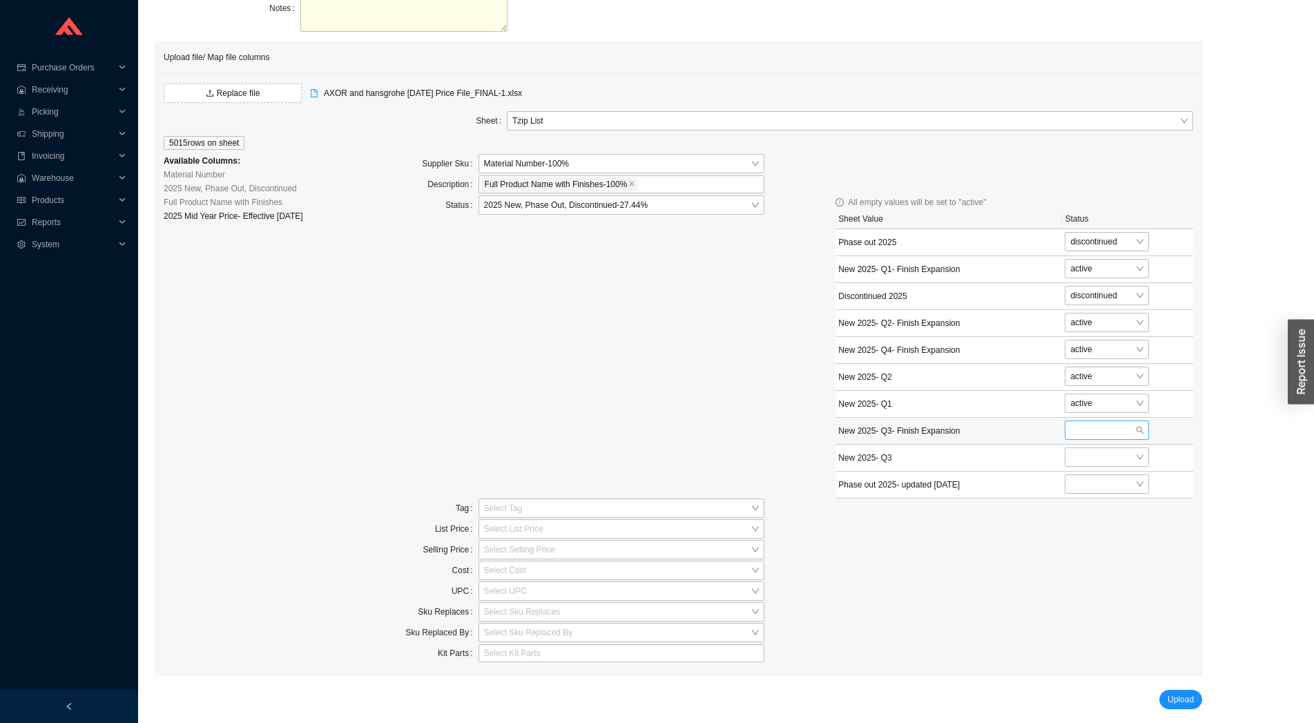
click at [1091, 432] on input "search" at bounding box center [1103, 430] width 64 height 18
click at [1096, 448] on div "active" at bounding box center [1106, 455] width 84 height 19
click at [1100, 461] on input "search" at bounding box center [1103, 457] width 64 height 18
click at [1100, 481] on div "active" at bounding box center [1105, 482] width 73 height 12
click at [1105, 491] on input "search" at bounding box center [1103, 484] width 64 height 18
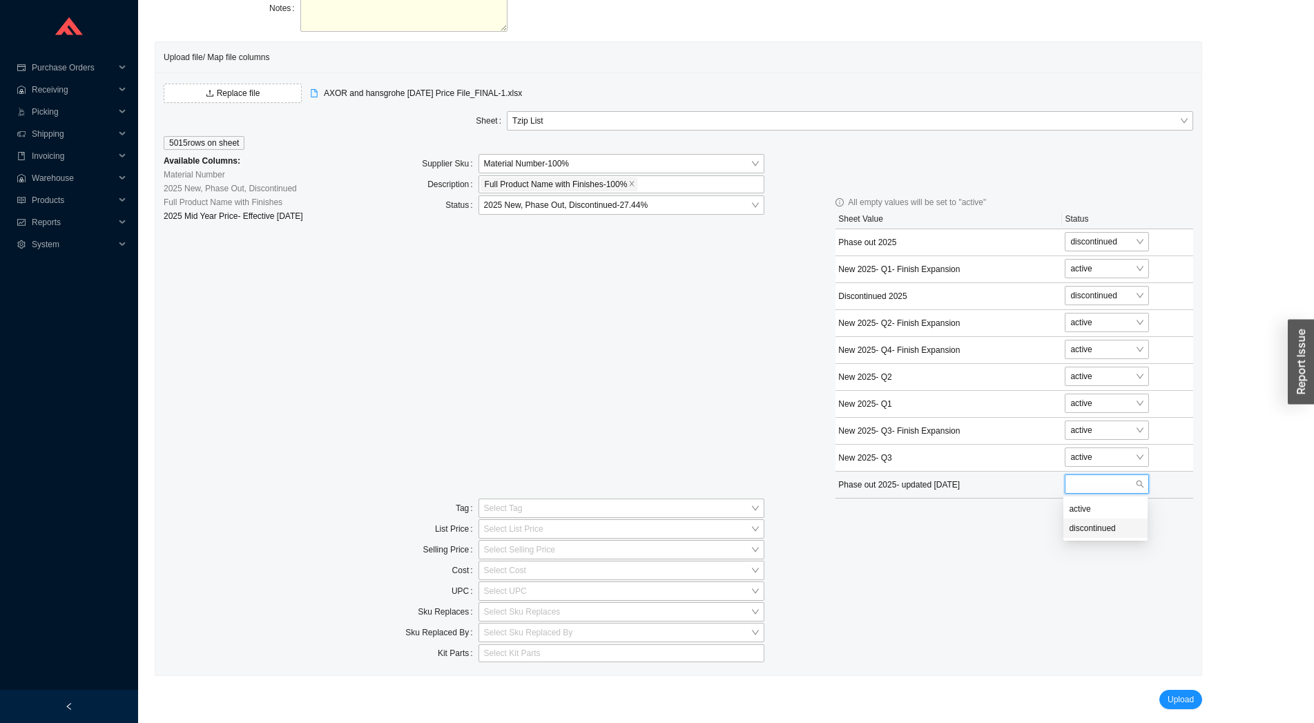
click at [1106, 530] on div "discontinued" at bounding box center [1105, 528] width 73 height 12
click at [582, 503] on input "search" at bounding box center [617, 508] width 267 height 18
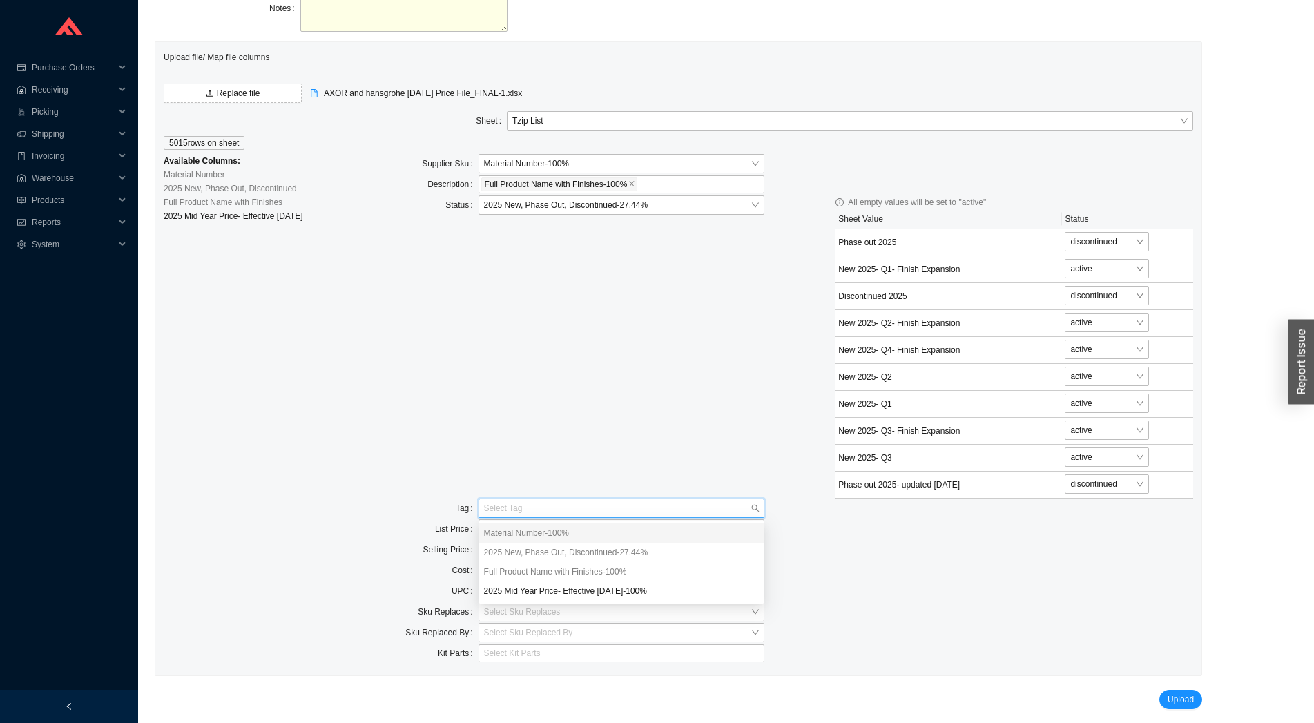
click at [458, 482] on div "Status 2025 New, Phase Out, Discontinued - 27.44 %" at bounding box center [550, 346] width 429 height 303
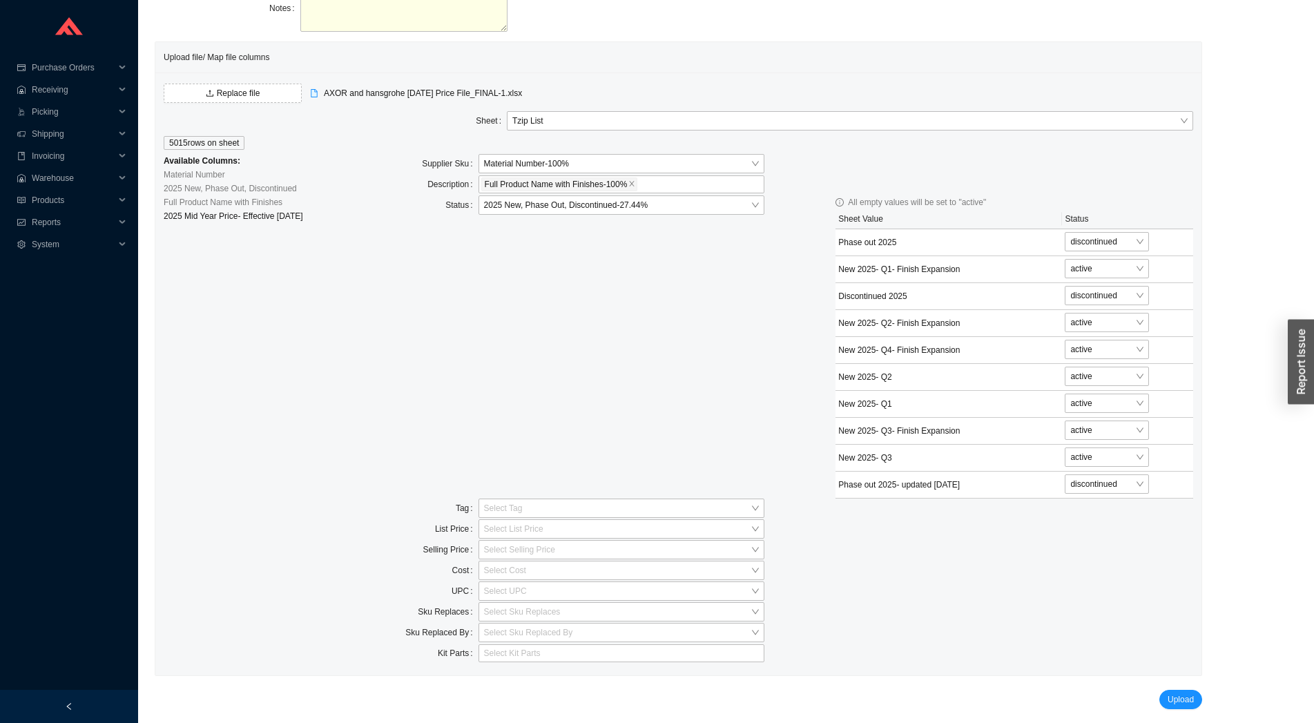
click at [498, 519] on div at bounding box center [622, 519] width 286 height 4
click at [498, 528] on input "search" at bounding box center [617, 529] width 267 height 18
click at [514, 615] on div "2025 Mid Year Price- Effective 9/1/2025 - 100 %" at bounding box center [621, 612] width 275 height 12
click at [504, 376] on div "Status 2025 New, Phase Out, Discontinued - 27.44 %" at bounding box center [550, 346] width 429 height 303
click at [1175, 699] on span "Upload" at bounding box center [1181, 700] width 26 height 14
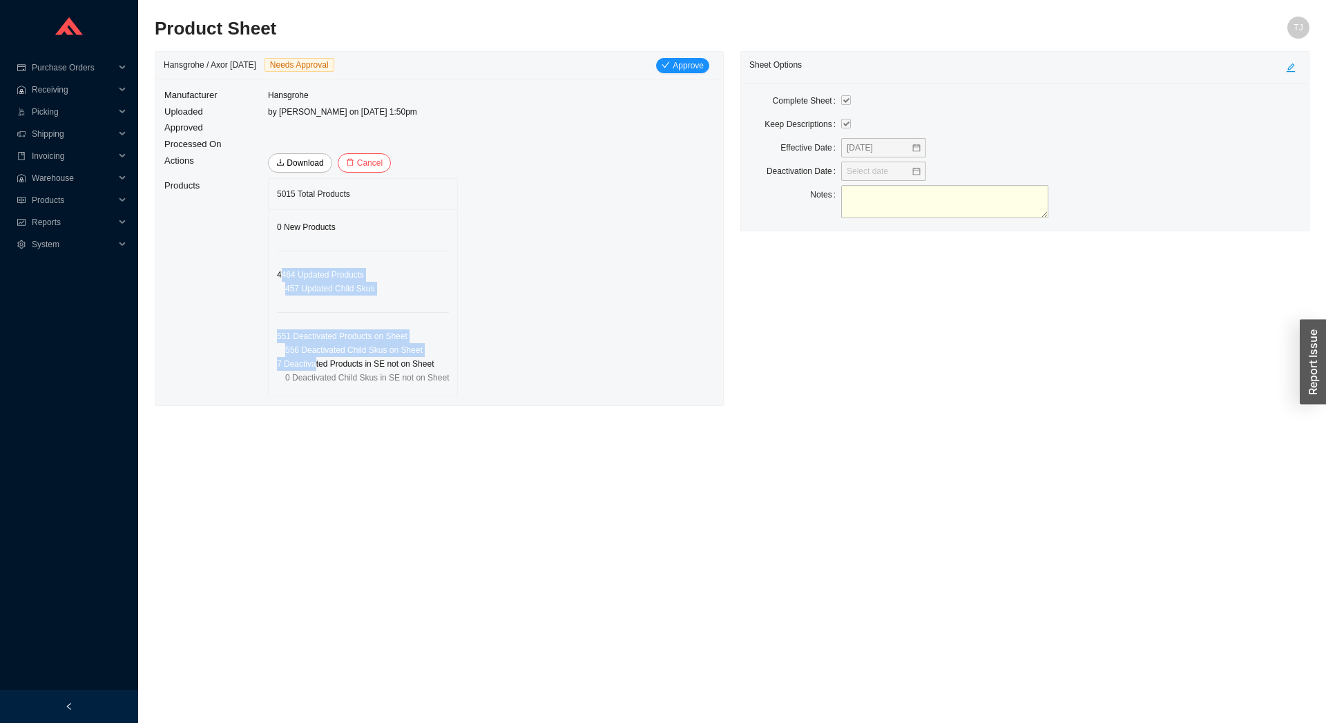
drag, startPoint x: 283, startPoint y: 277, endPoint x: 333, endPoint y: 370, distance: 105.1
click at [319, 367] on div "0 New Products 4464 Updated Products 457 Updated Child Skus 551 Deactivated Pro…" at bounding box center [363, 302] width 189 height 186
click at [341, 370] on span "7 Deactivated Products in SE not on Sheet" at bounding box center [355, 364] width 157 height 14
click at [676, 66] on span "Approve" at bounding box center [688, 66] width 31 height 14
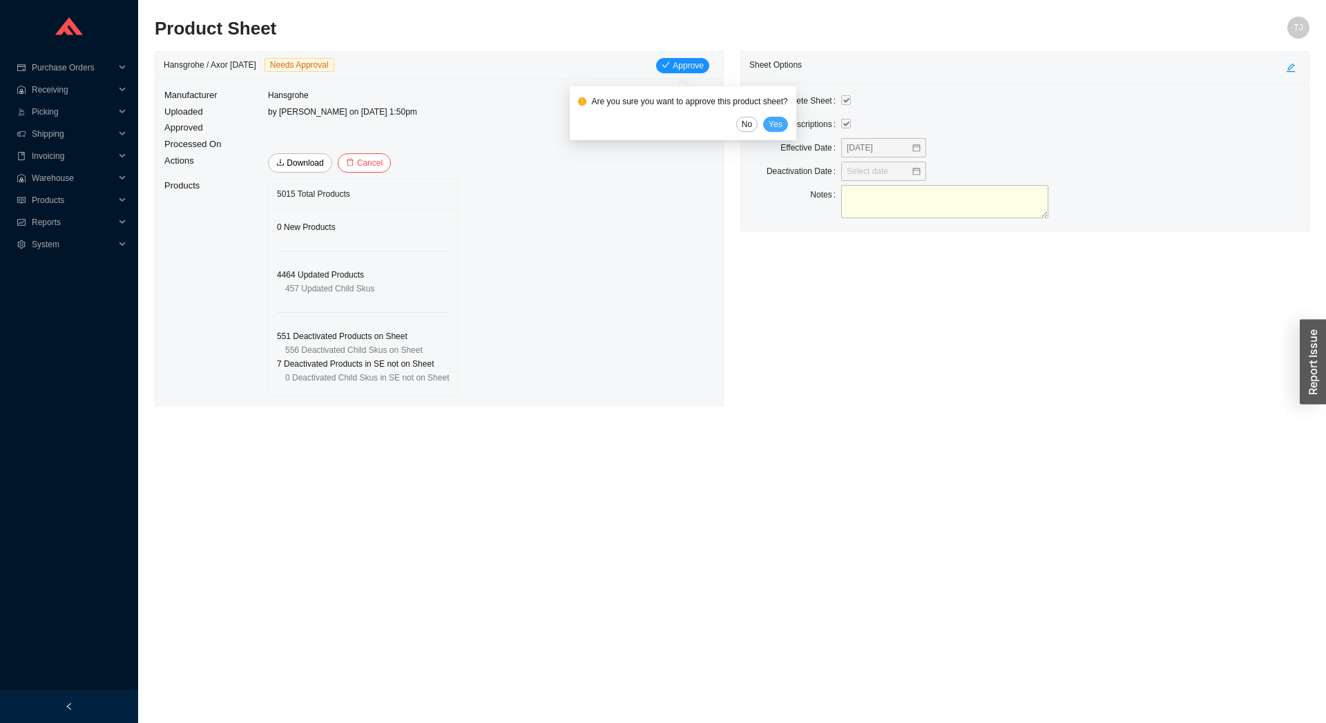
click at [779, 122] on span "Yes" at bounding box center [776, 124] width 14 height 14
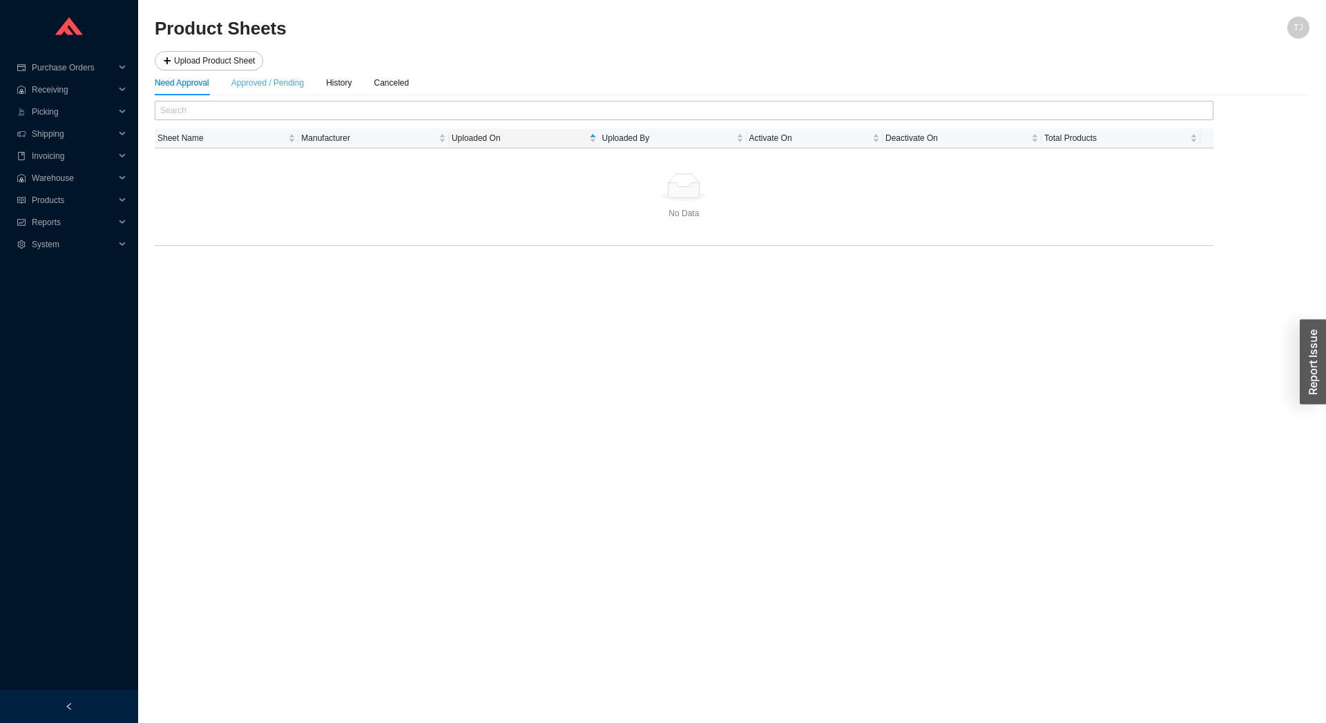
click at [286, 94] on div "Approved / Pending" at bounding box center [267, 82] width 73 height 25
